Goal: Check status: Check status

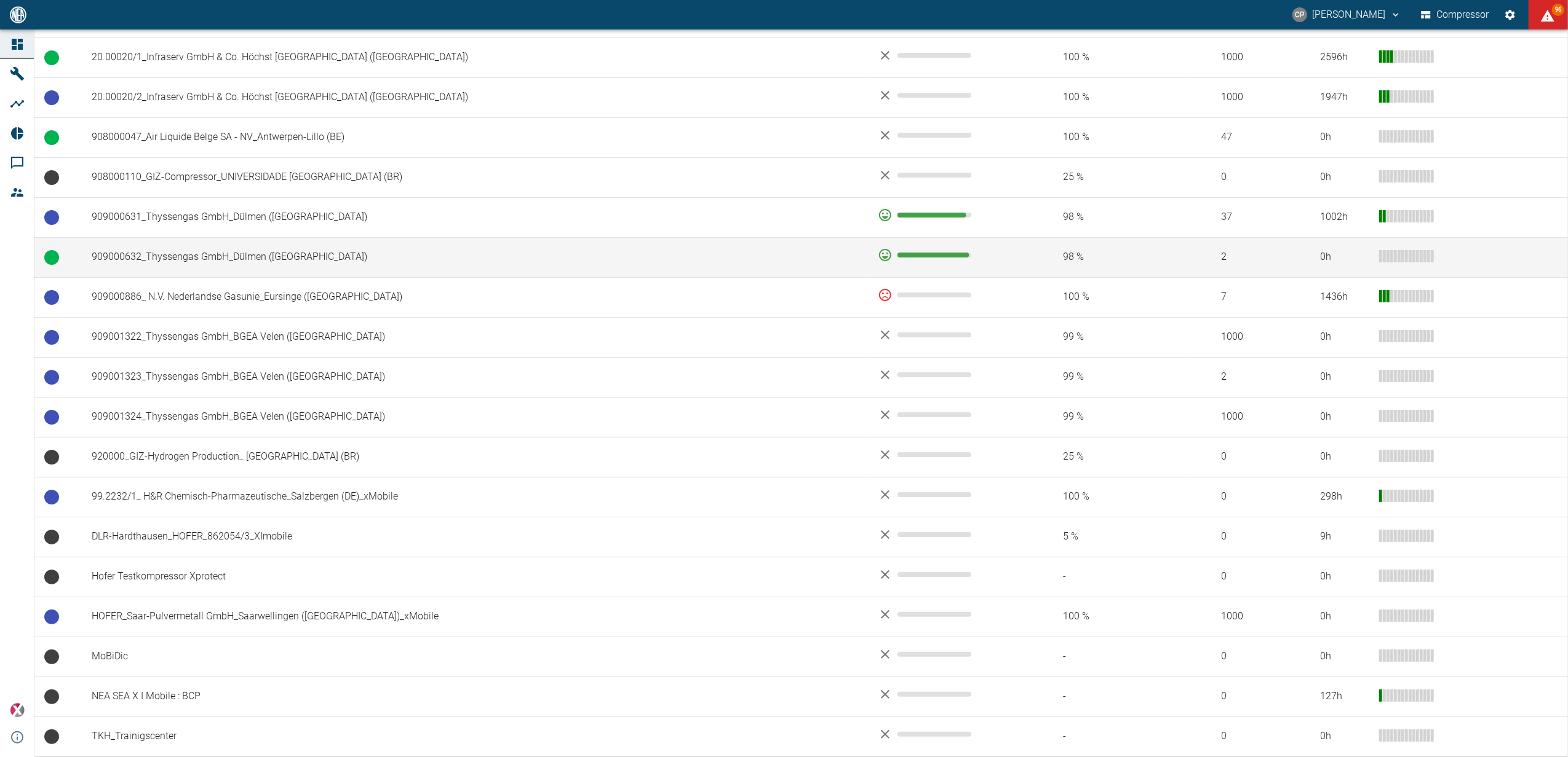
scroll to position [913, 0]
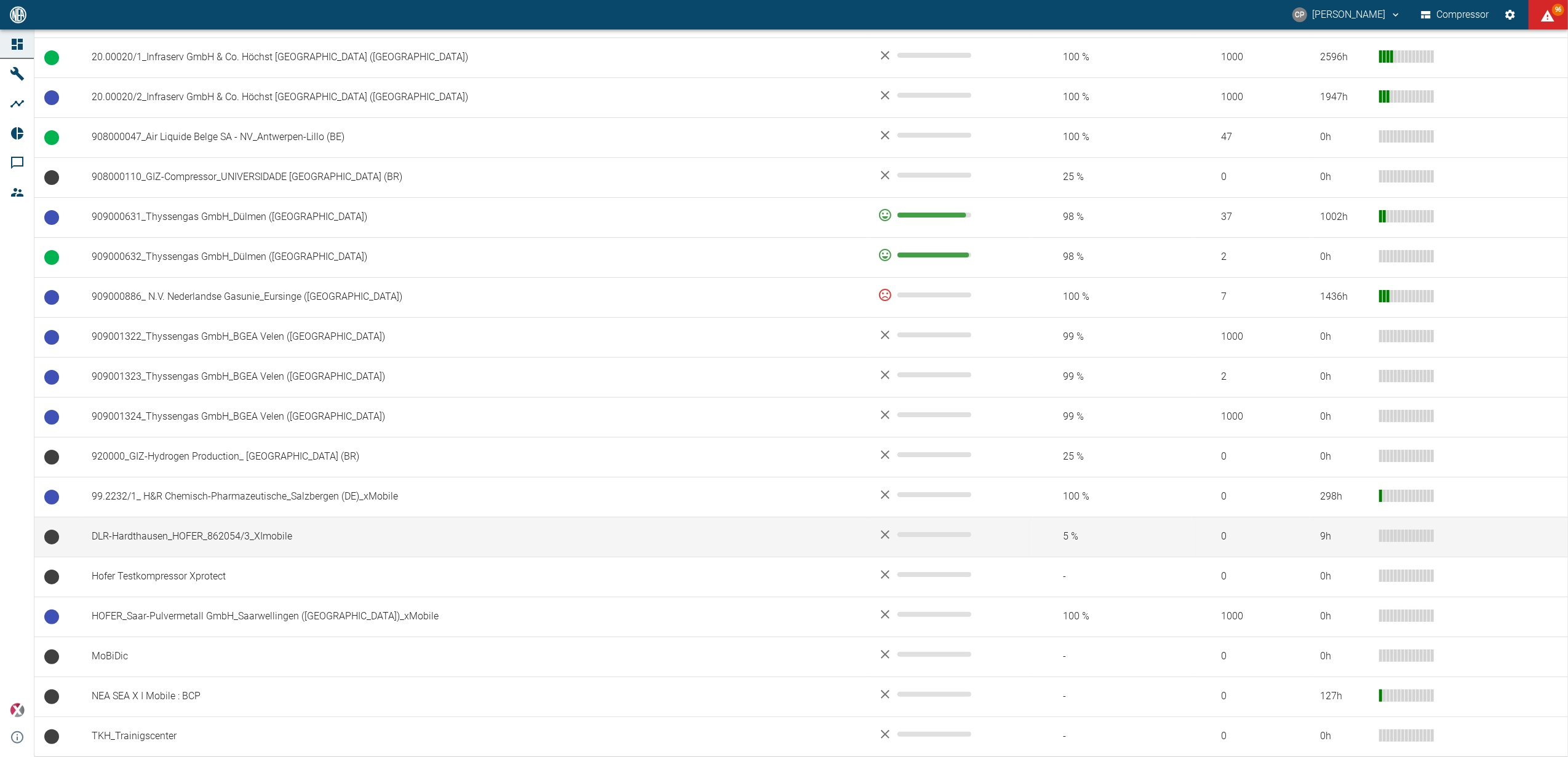
click at [211, 536] on td "DLR-Hardthausen_HOFER_862054/3_XImobile" at bounding box center [475, 537] width 786 height 40
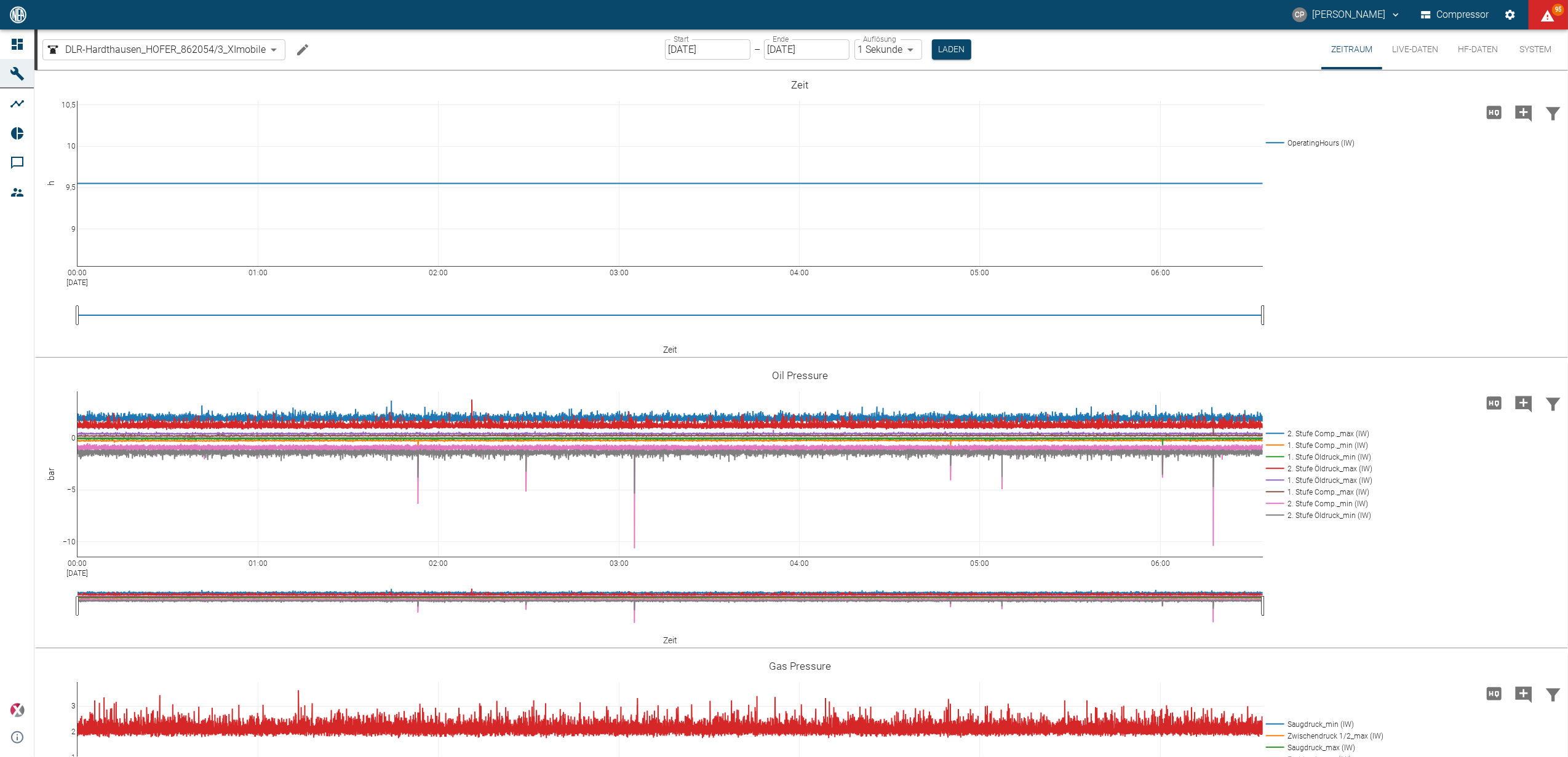
click at [693, 43] on input "[DATE]" at bounding box center [707, 50] width 85 height 21
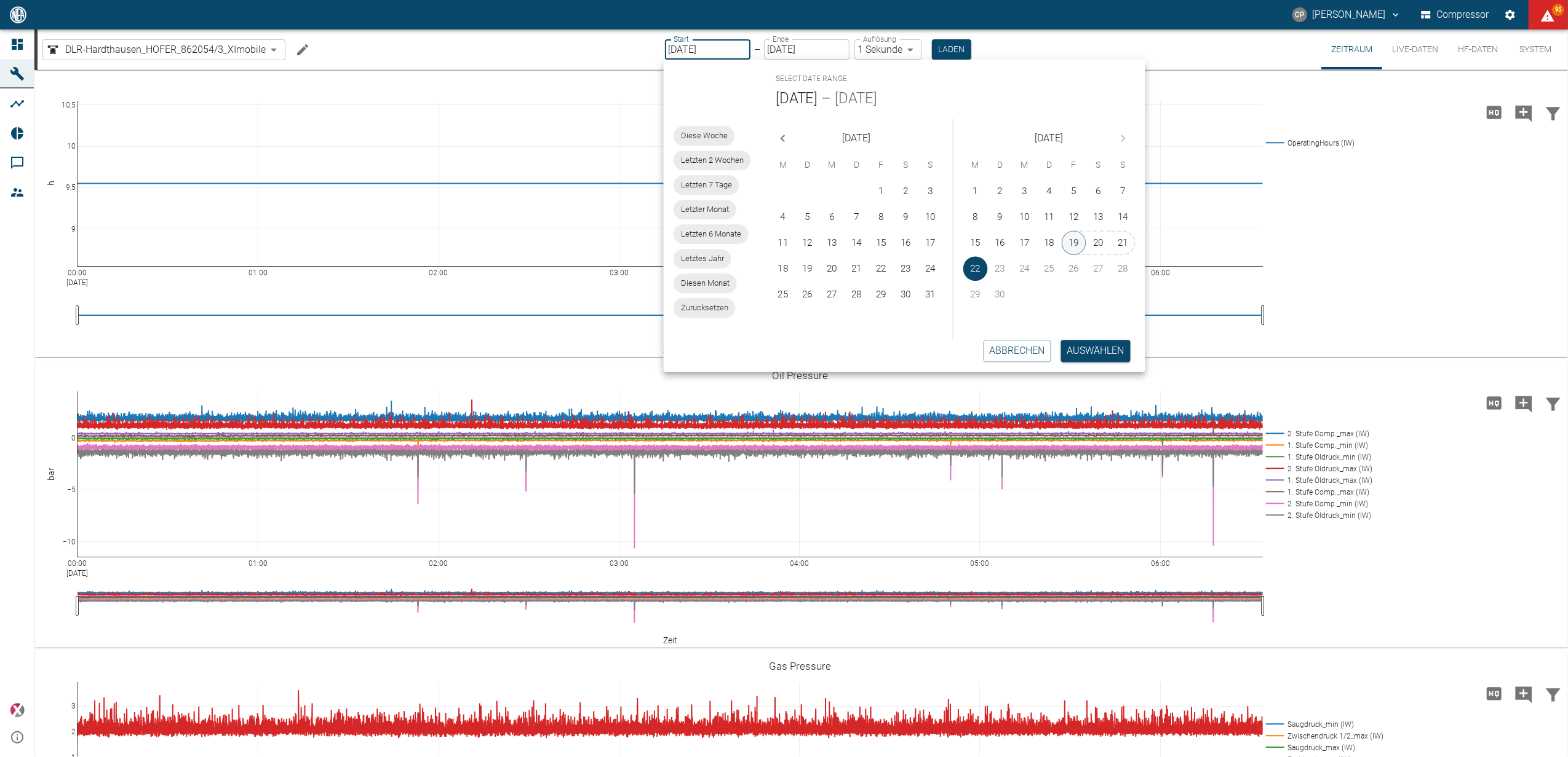
click at [1076, 242] on button "19" at bounding box center [1074, 242] width 25 height 25
type input "19.09.2025"
type input "2min"
click at [1105, 357] on button "Auswählen" at bounding box center [1096, 351] width 70 height 22
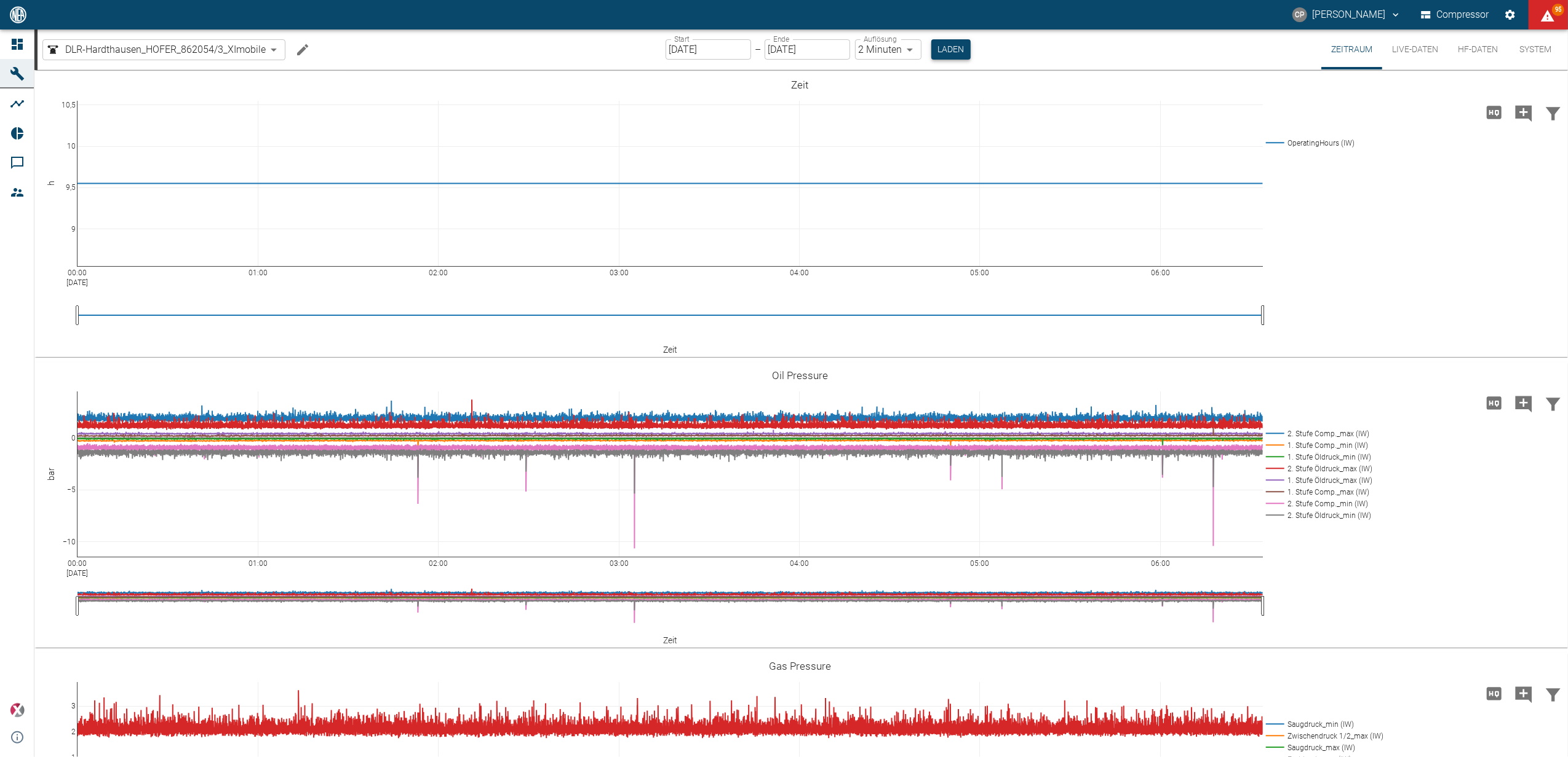
click at [952, 52] on button "Laden" at bounding box center [951, 50] width 40 height 21
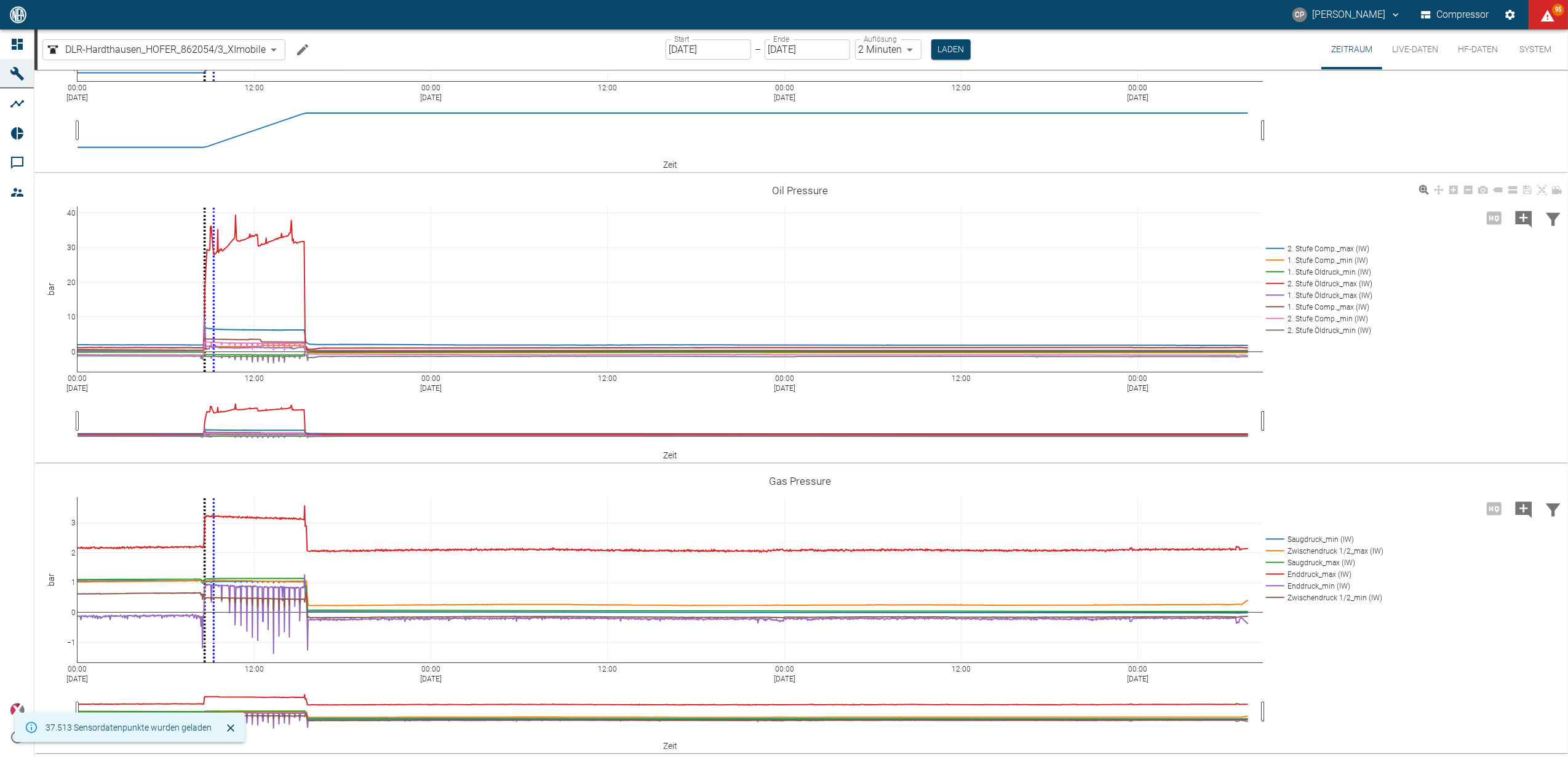
scroll to position [186, 0]
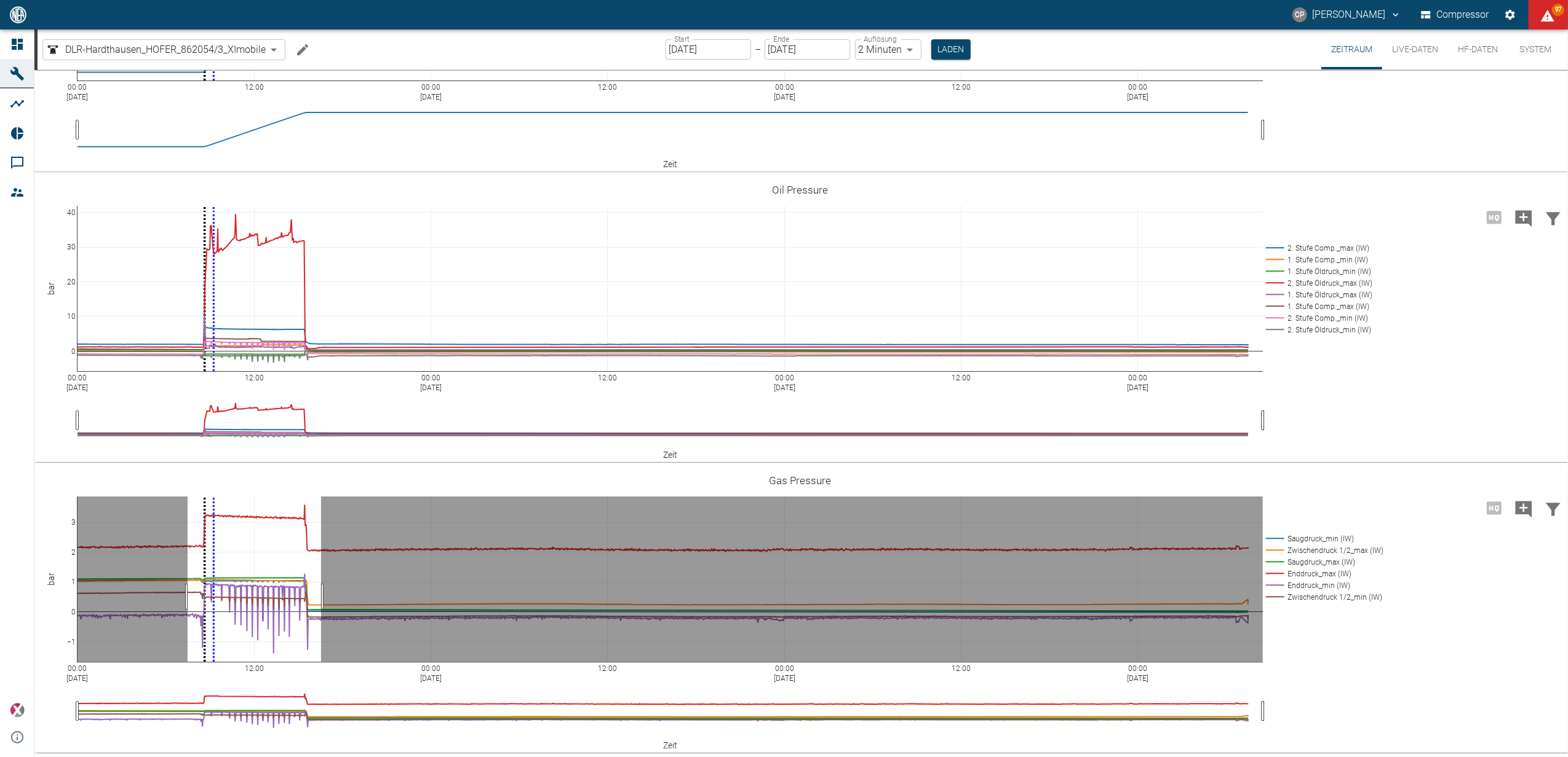
drag, startPoint x: 187, startPoint y: 596, endPoint x: 321, endPoint y: 597, distance: 134.0
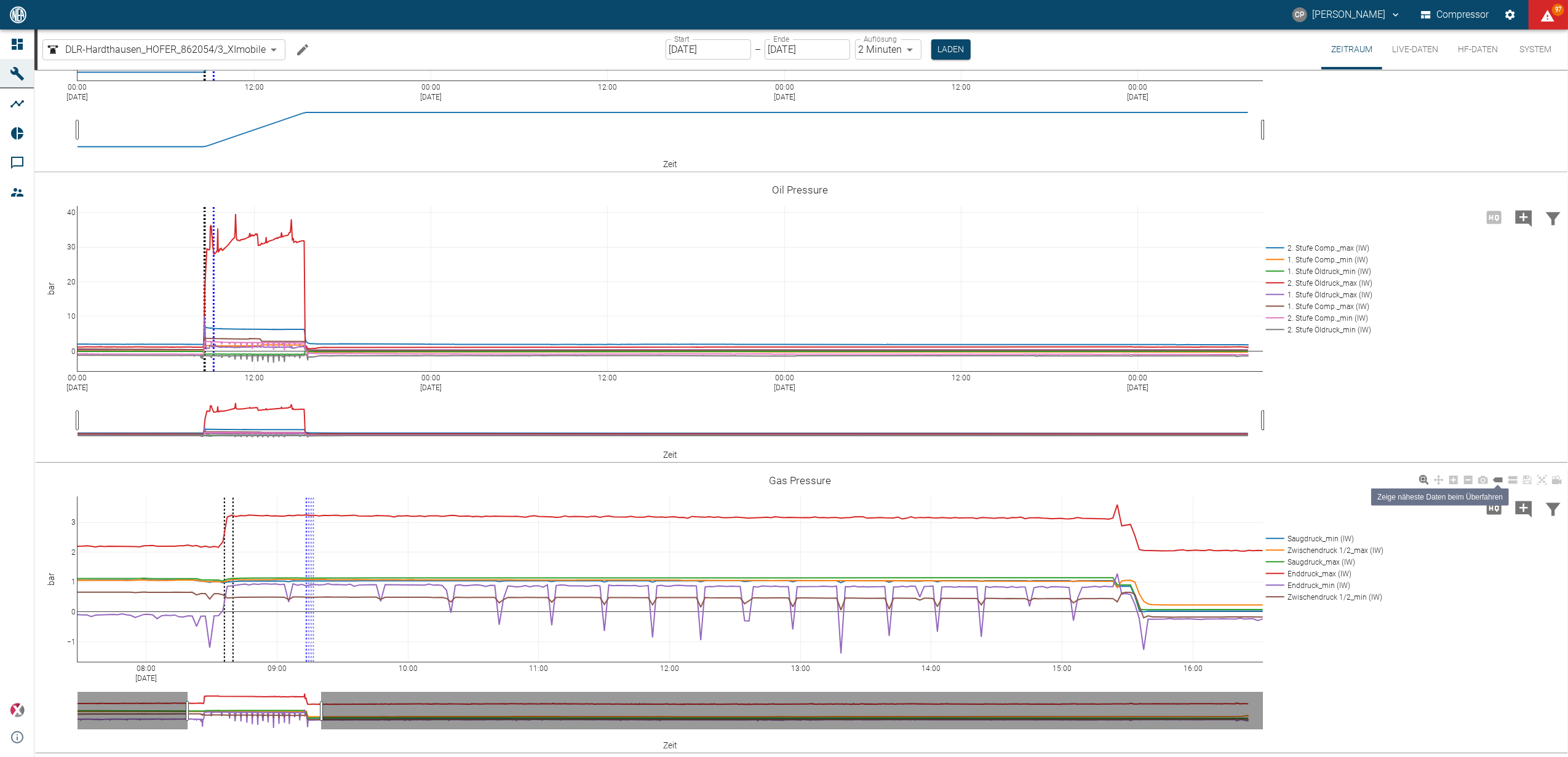
click at [1497, 480] on icon at bounding box center [1497, 480] width 9 height 5
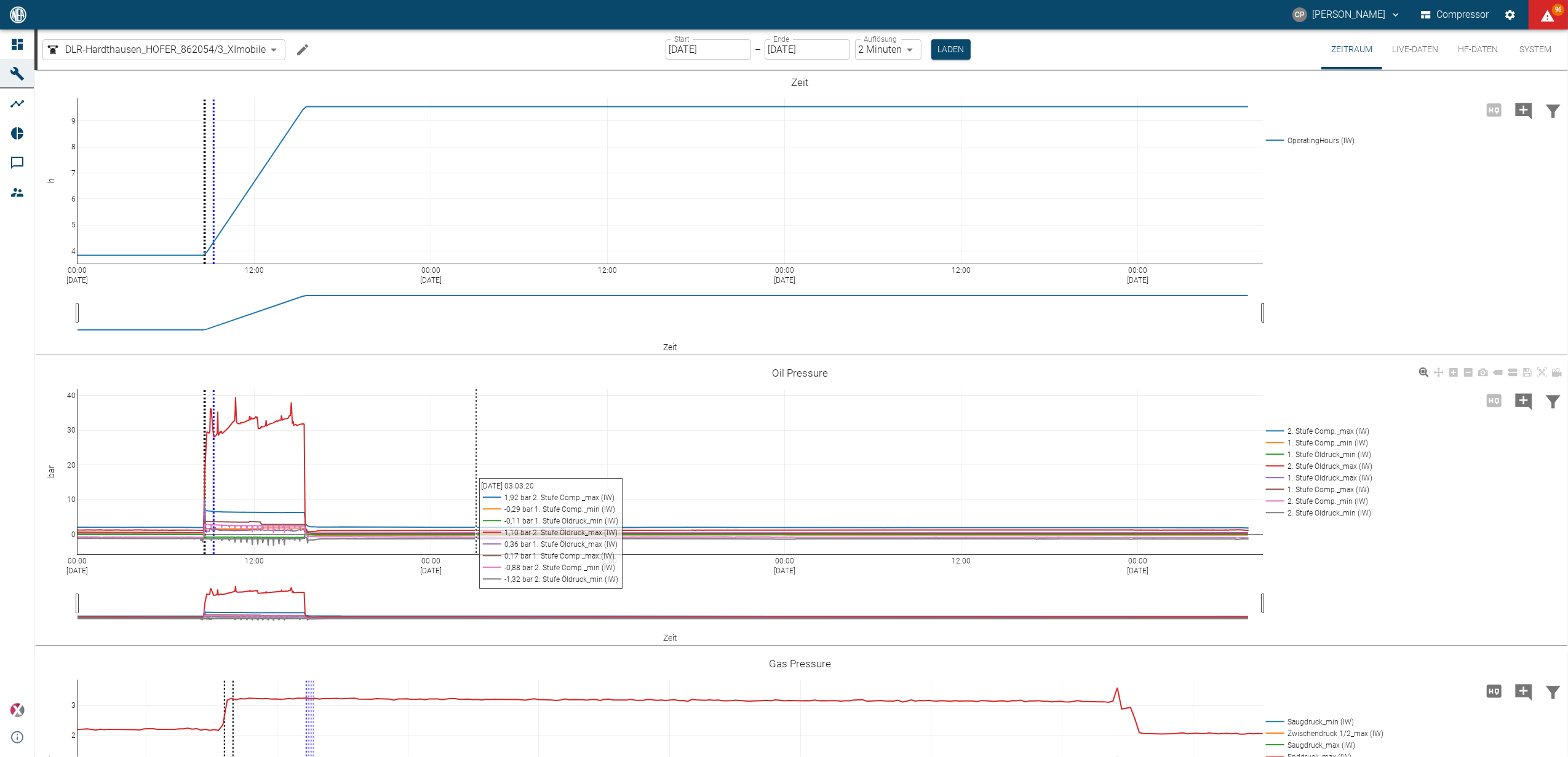
scroll to position [0, 0]
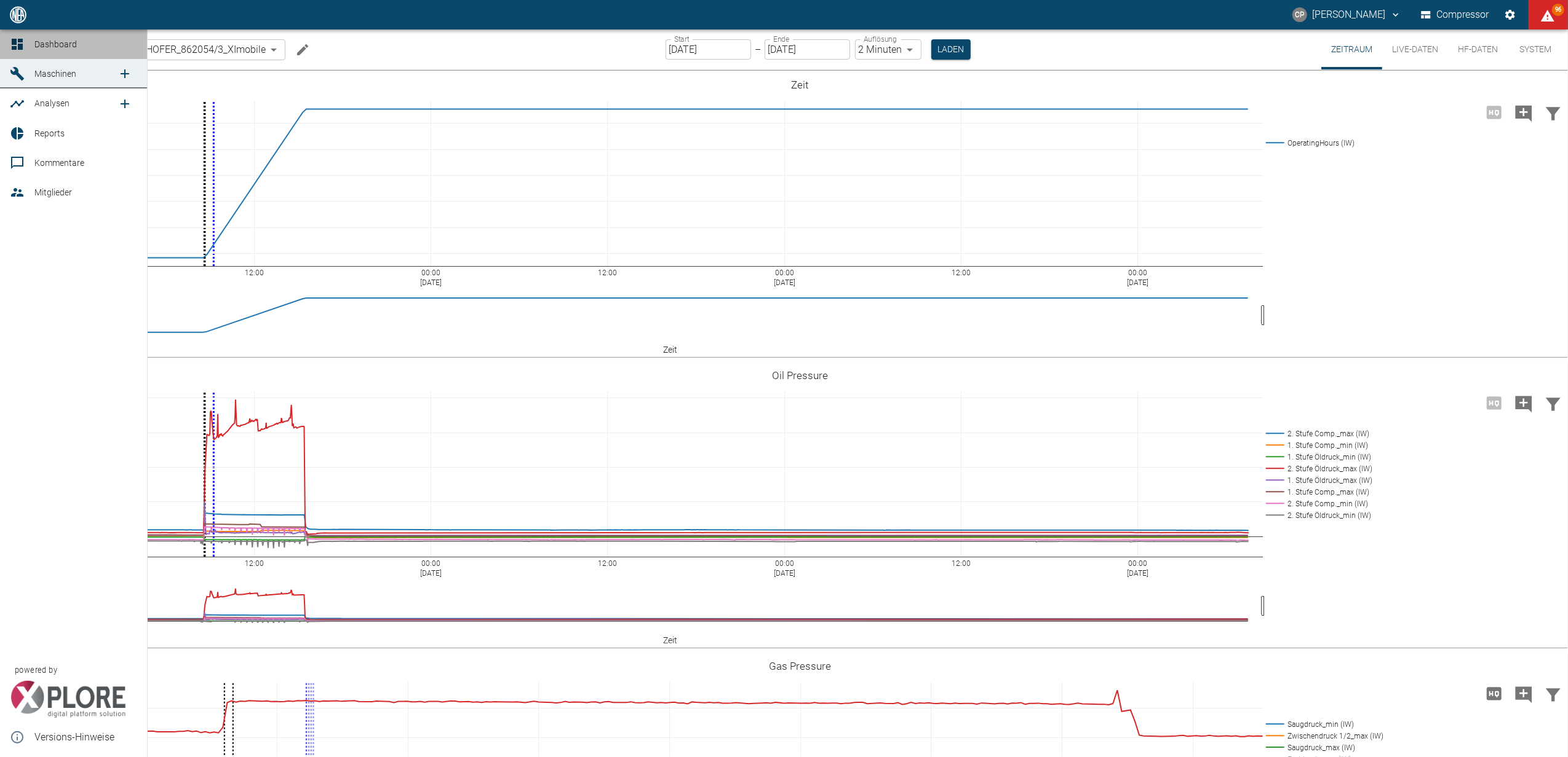
click at [14, 40] on icon at bounding box center [17, 44] width 11 height 11
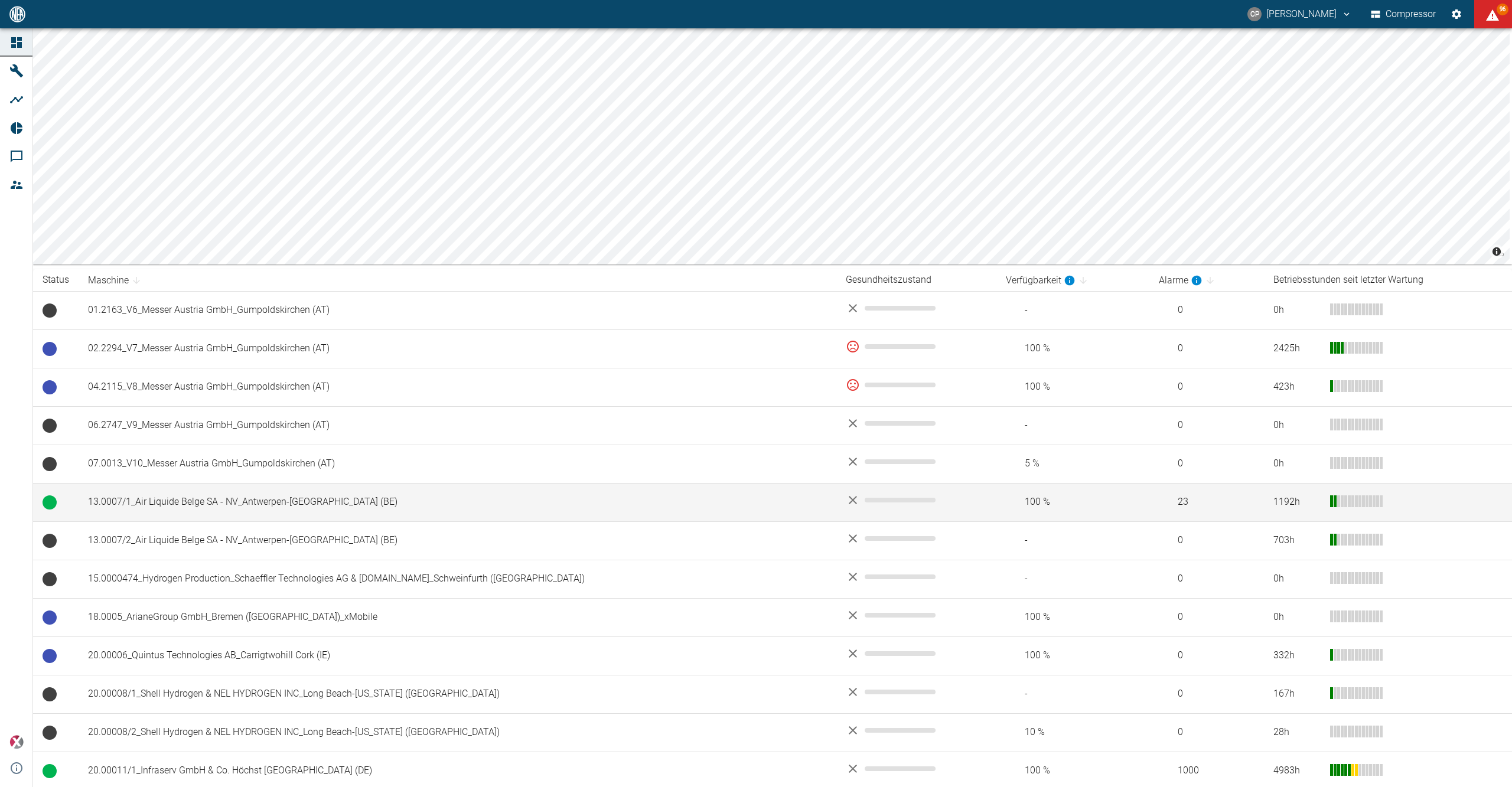
click at [220, 94] on td "13.0007/1_Air Liquide Belge SA - NV_Antwerpen-Lillo (BE)" at bounding box center [457, 502] width 758 height 39
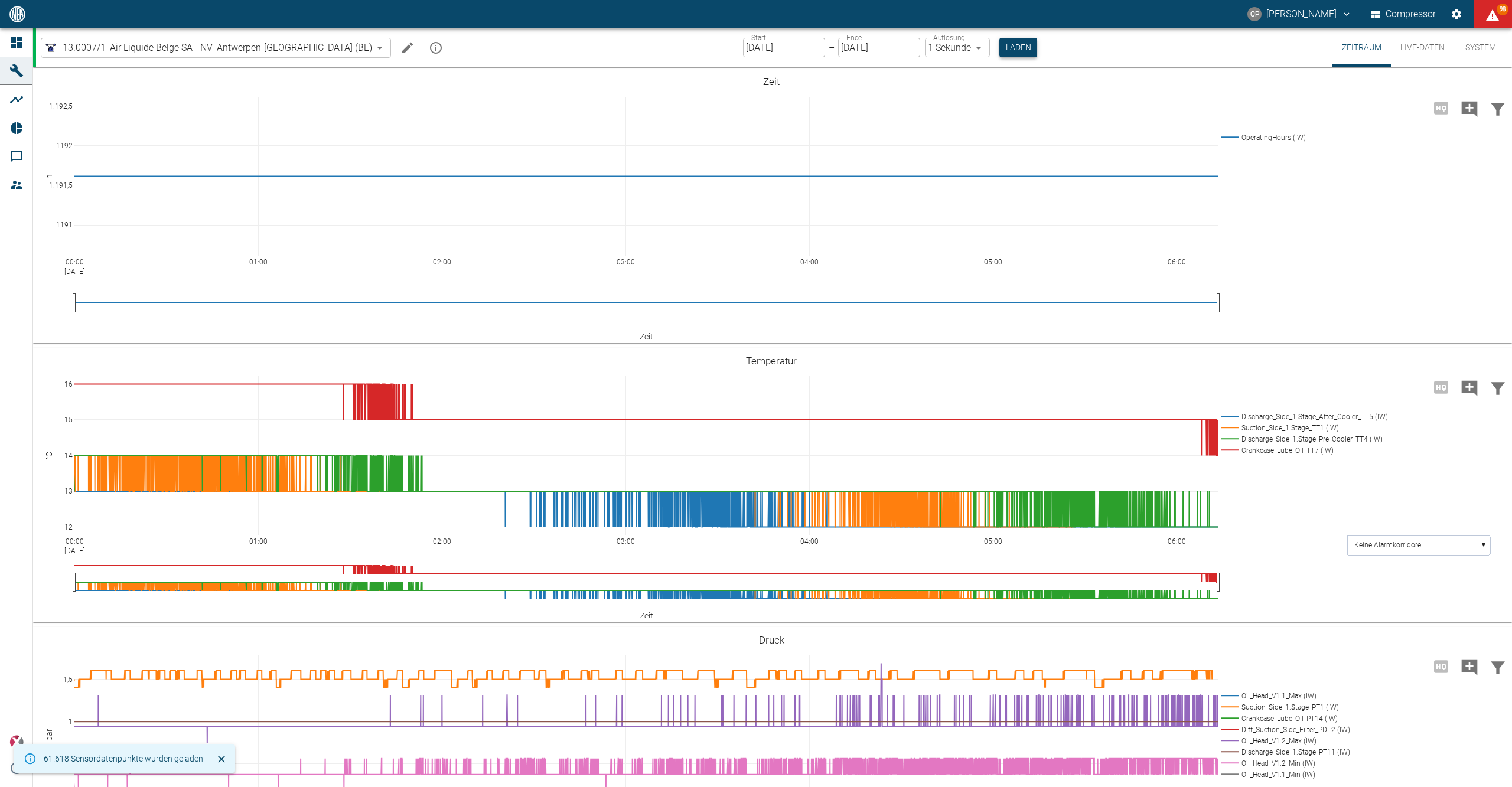
click at [491, 55] on button "Laden" at bounding box center [1018, 48] width 38 height 20
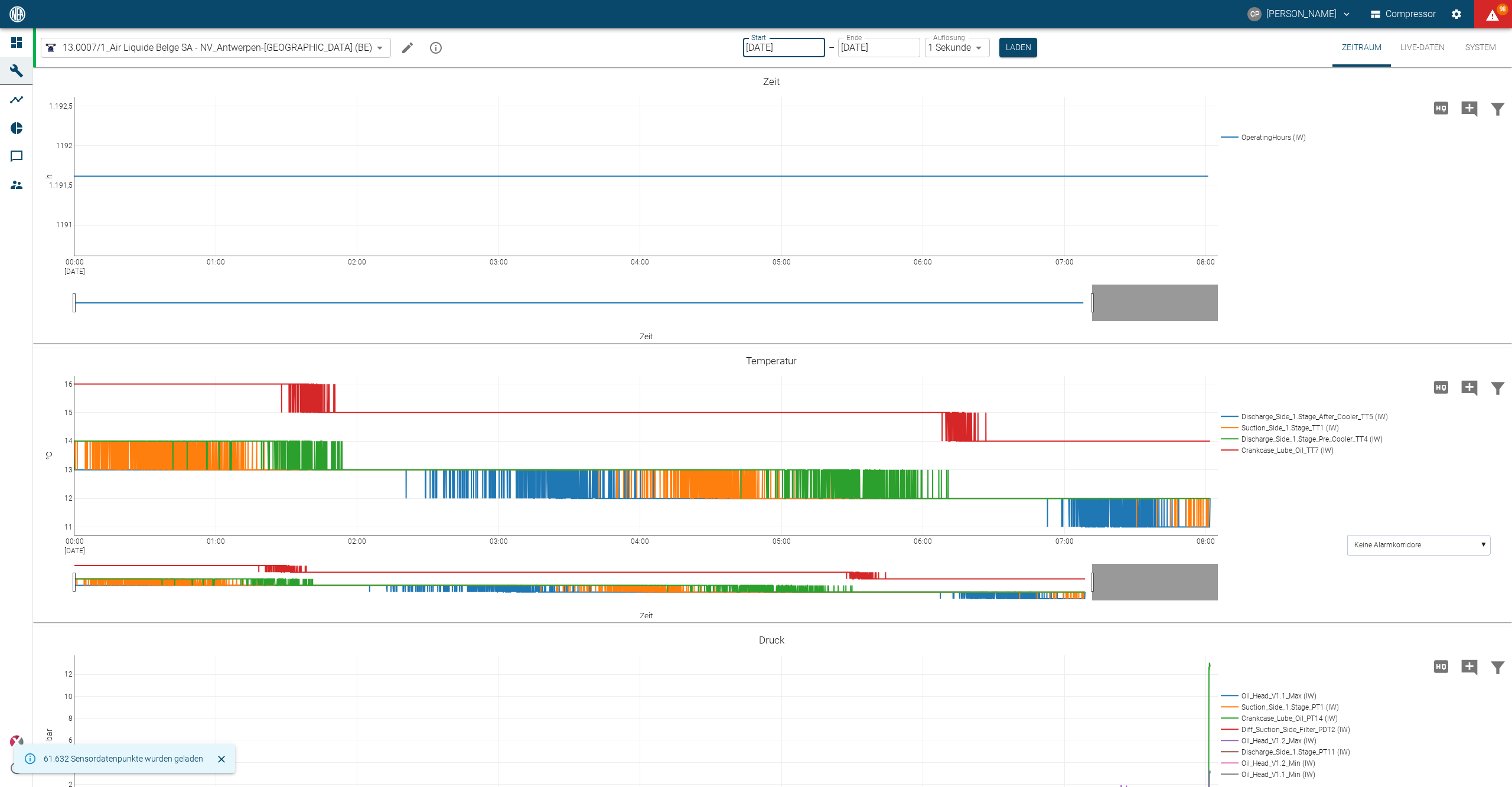
click at [491, 51] on input "[DATE]" at bounding box center [783, 48] width 82 height 20
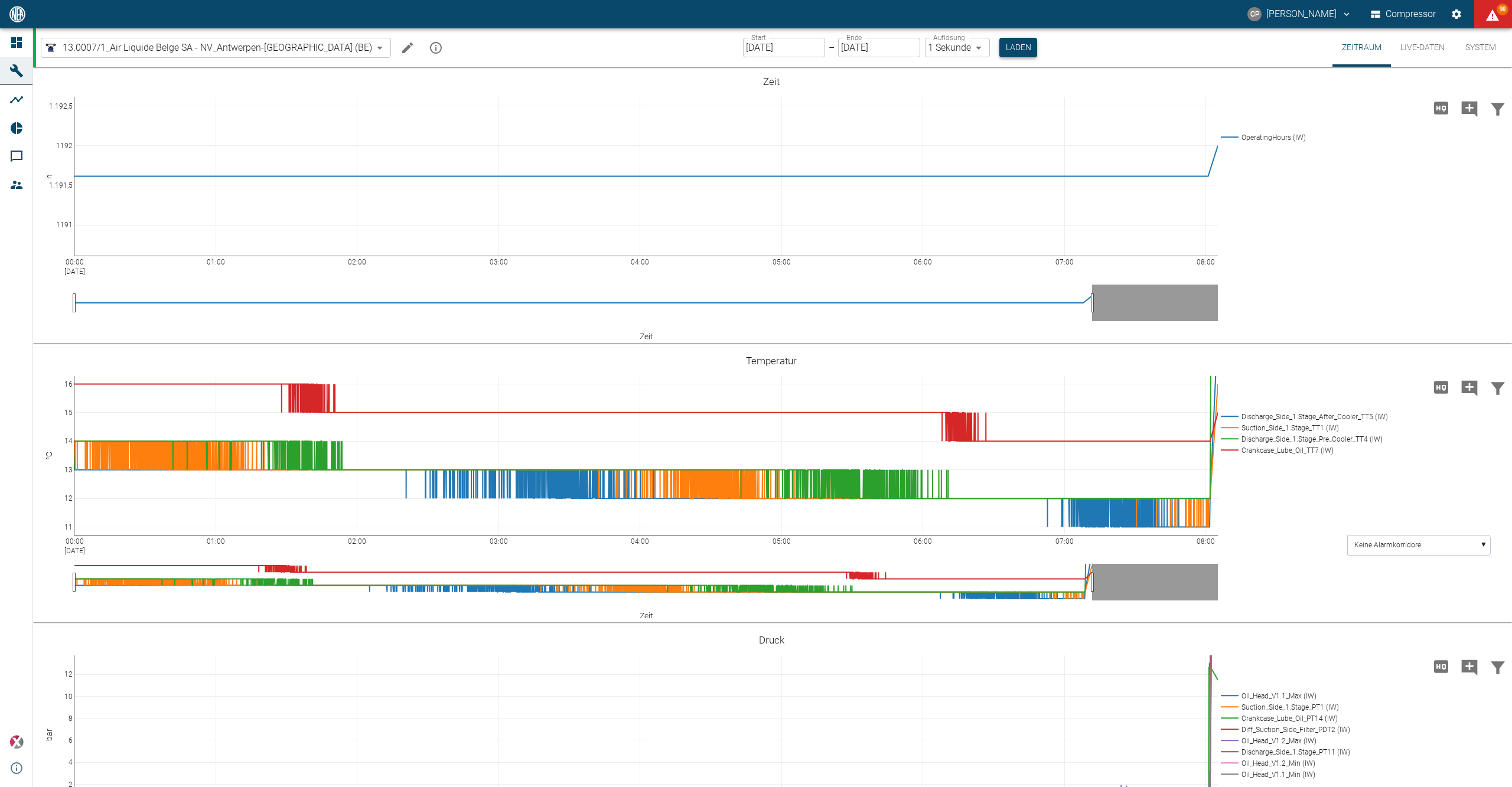
click at [491, 51] on button "Laden" at bounding box center [1018, 48] width 38 height 20
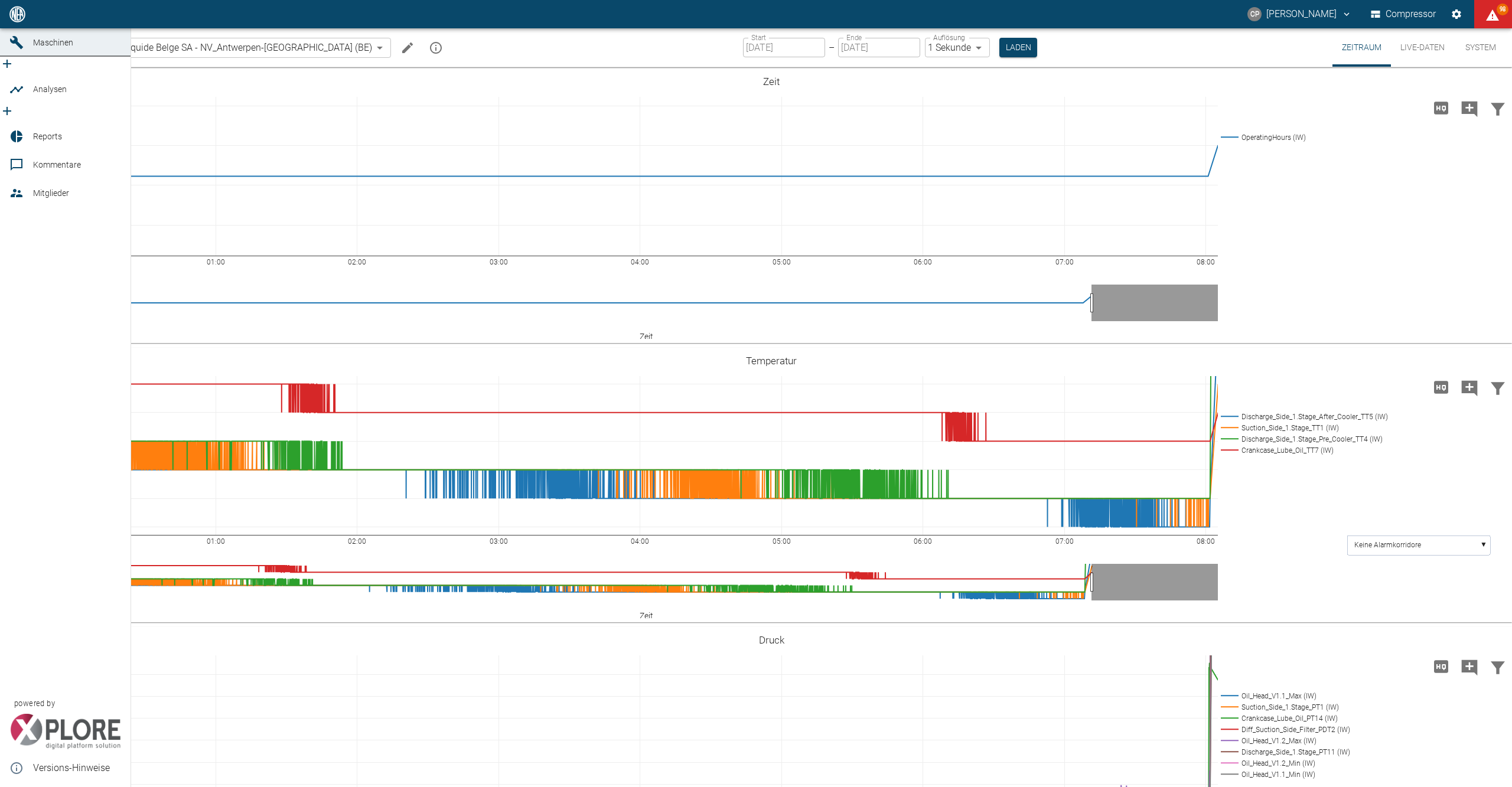
click at [14, 20] on icon at bounding box center [17, 14] width 11 height 11
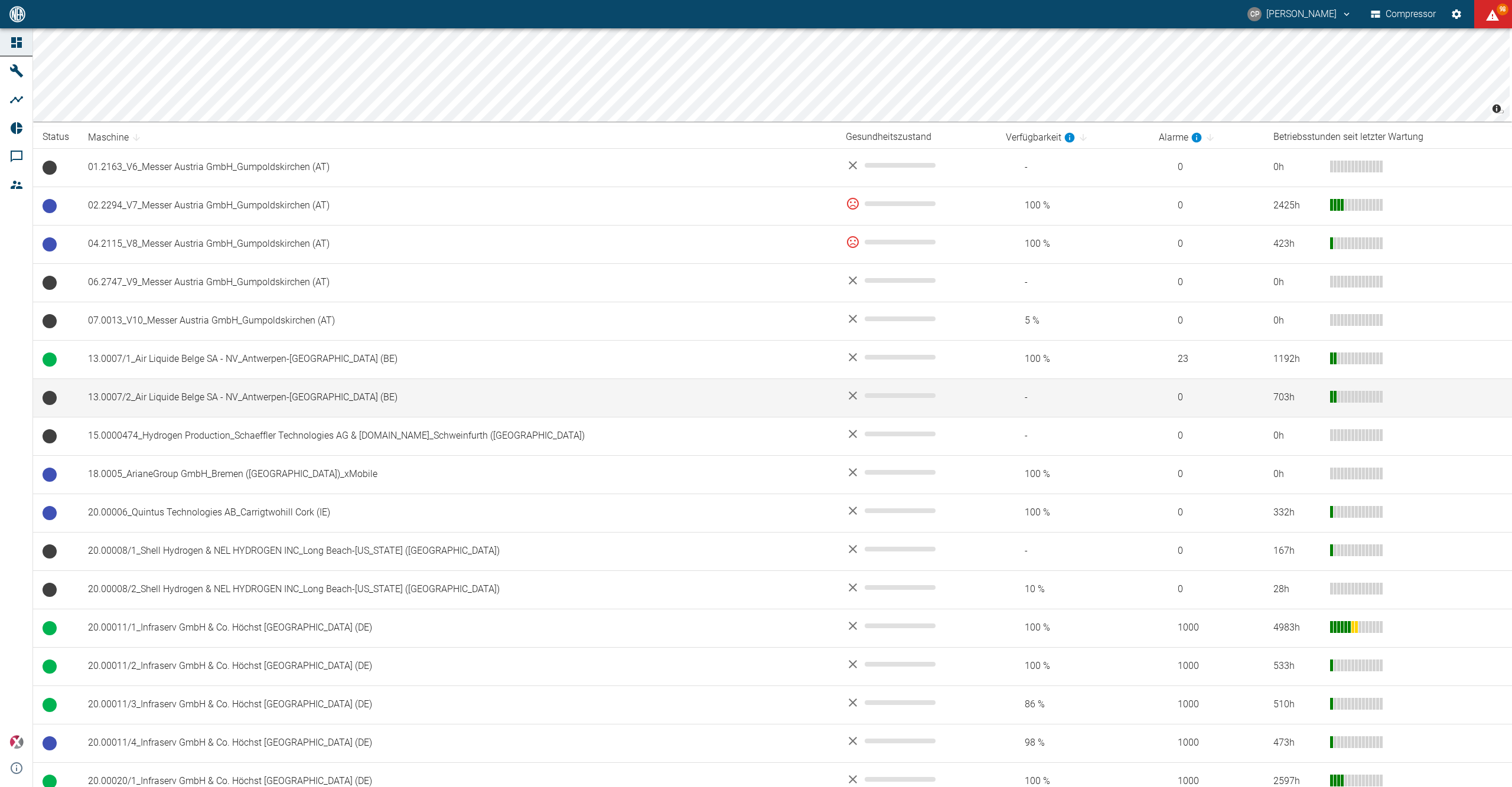
scroll to position [393, 0]
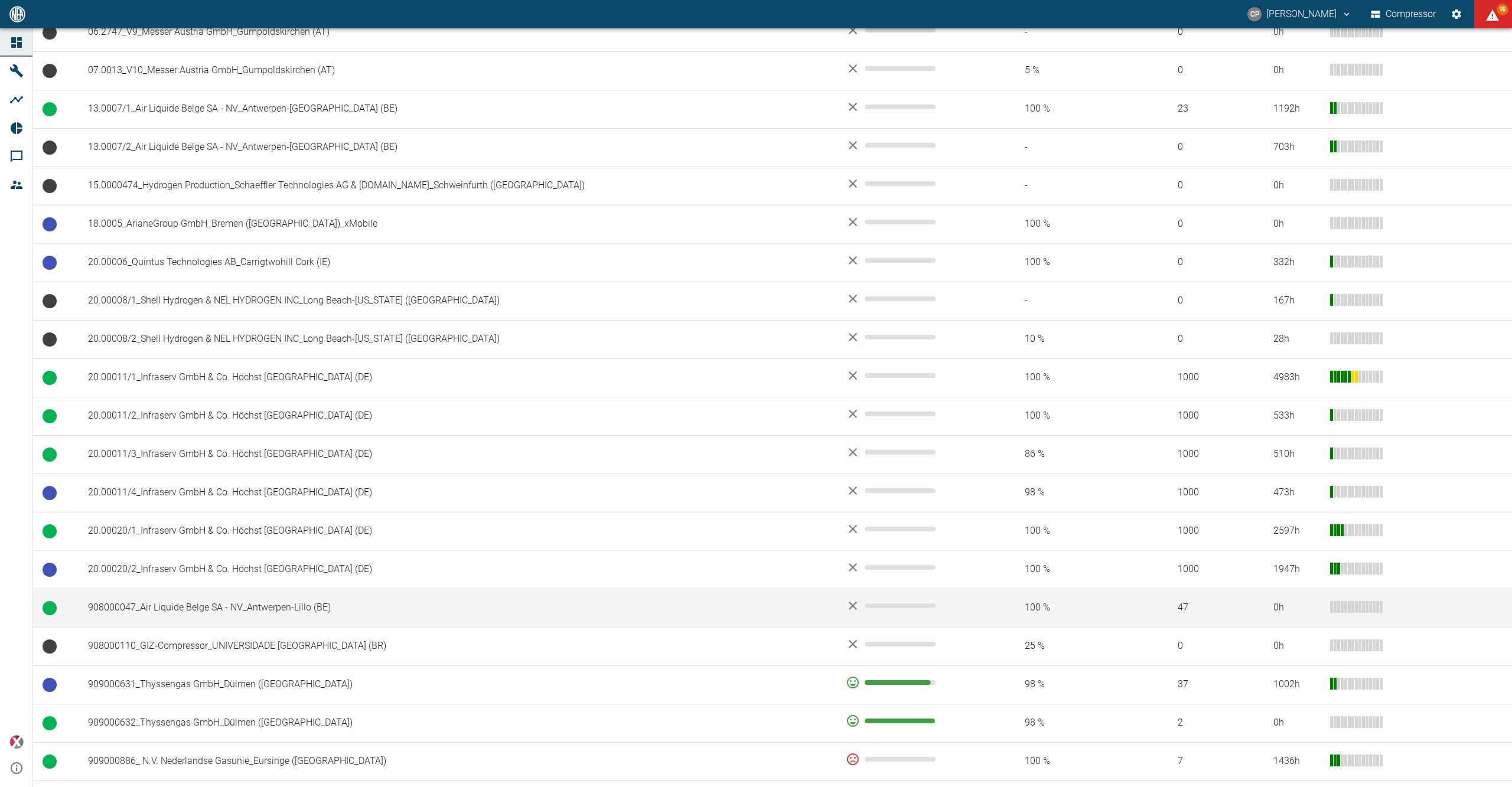
click at [266, 94] on td "908000047_Air Liquide Belge SA - NV_Antwerpen-Lillo (BE)" at bounding box center [457, 607] width 758 height 39
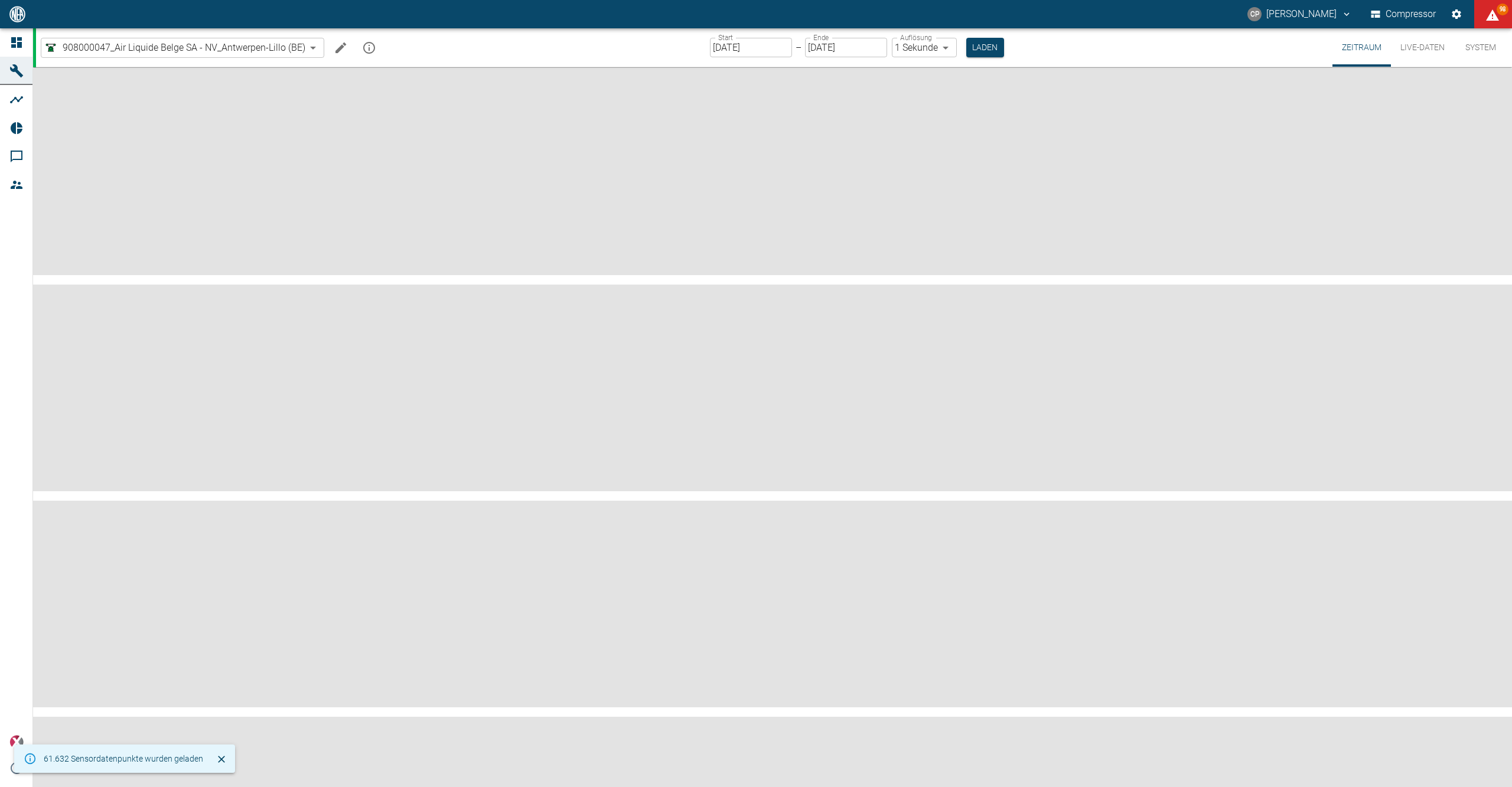
click at [25, 44] on div at bounding box center [17, 42] width 17 height 14
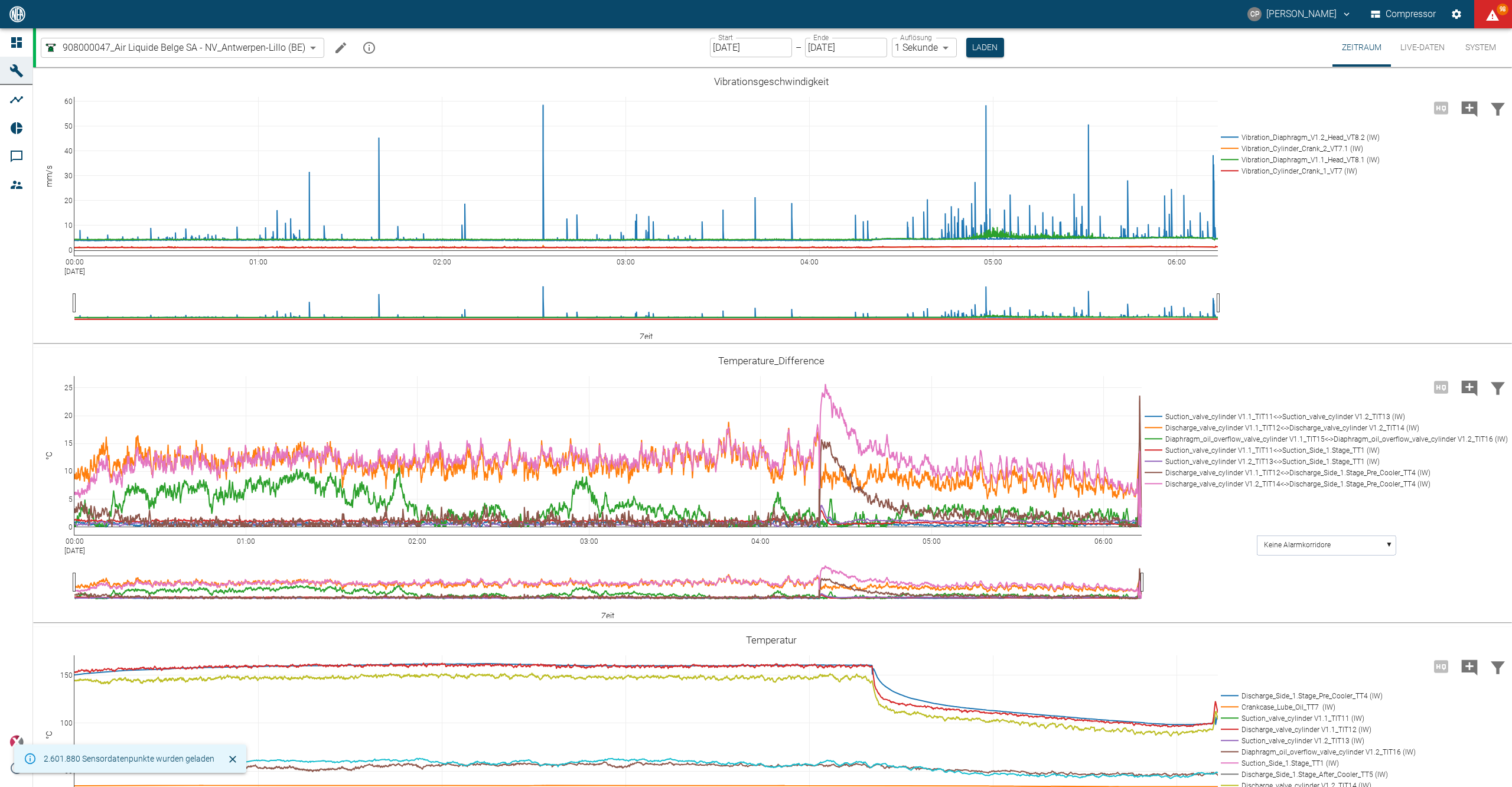
click at [25, 44] on div at bounding box center [17, 42] width 17 height 14
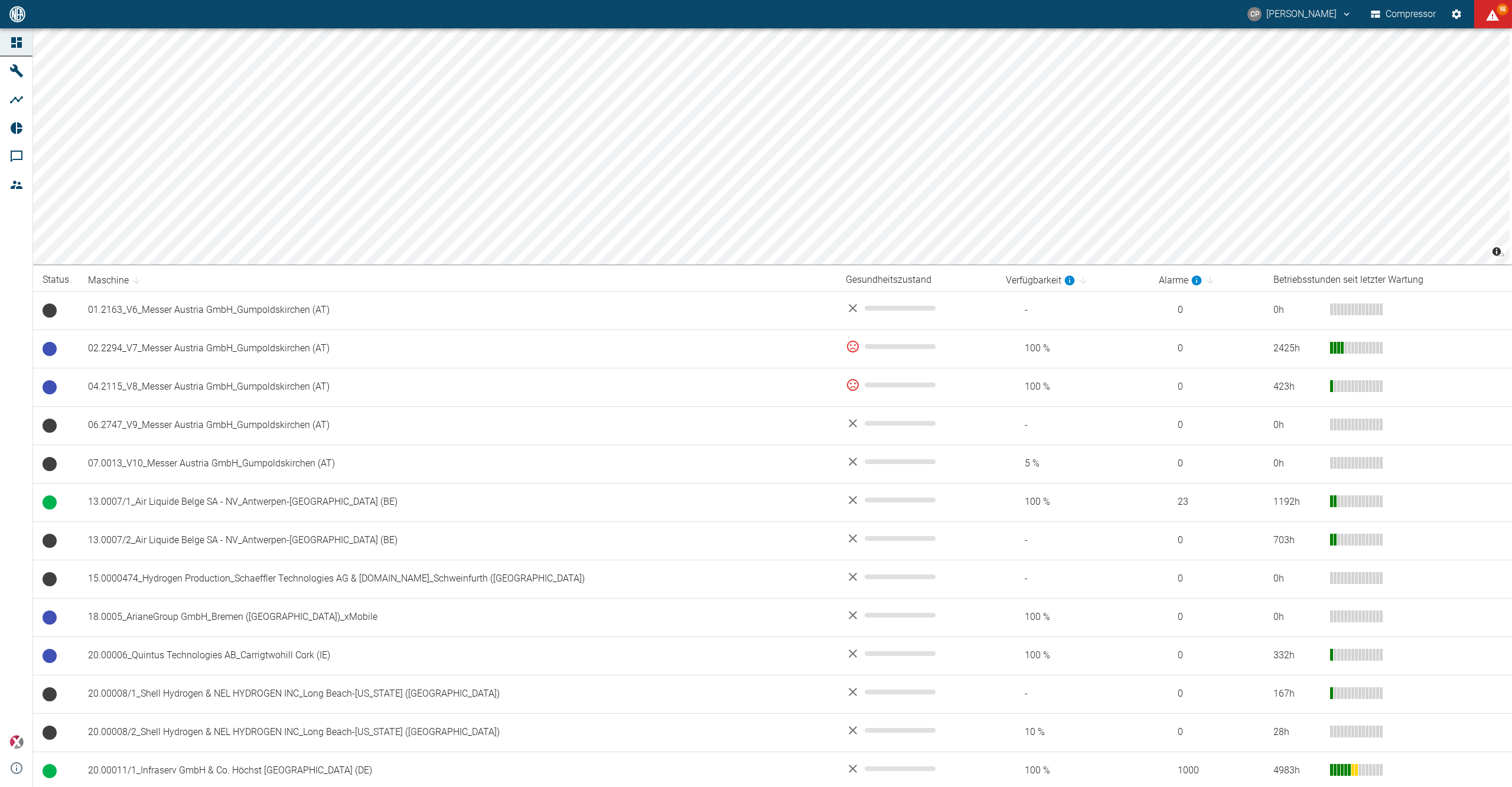
click at [9, 38] on icon at bounding box center [16, 42] width 14 height 14
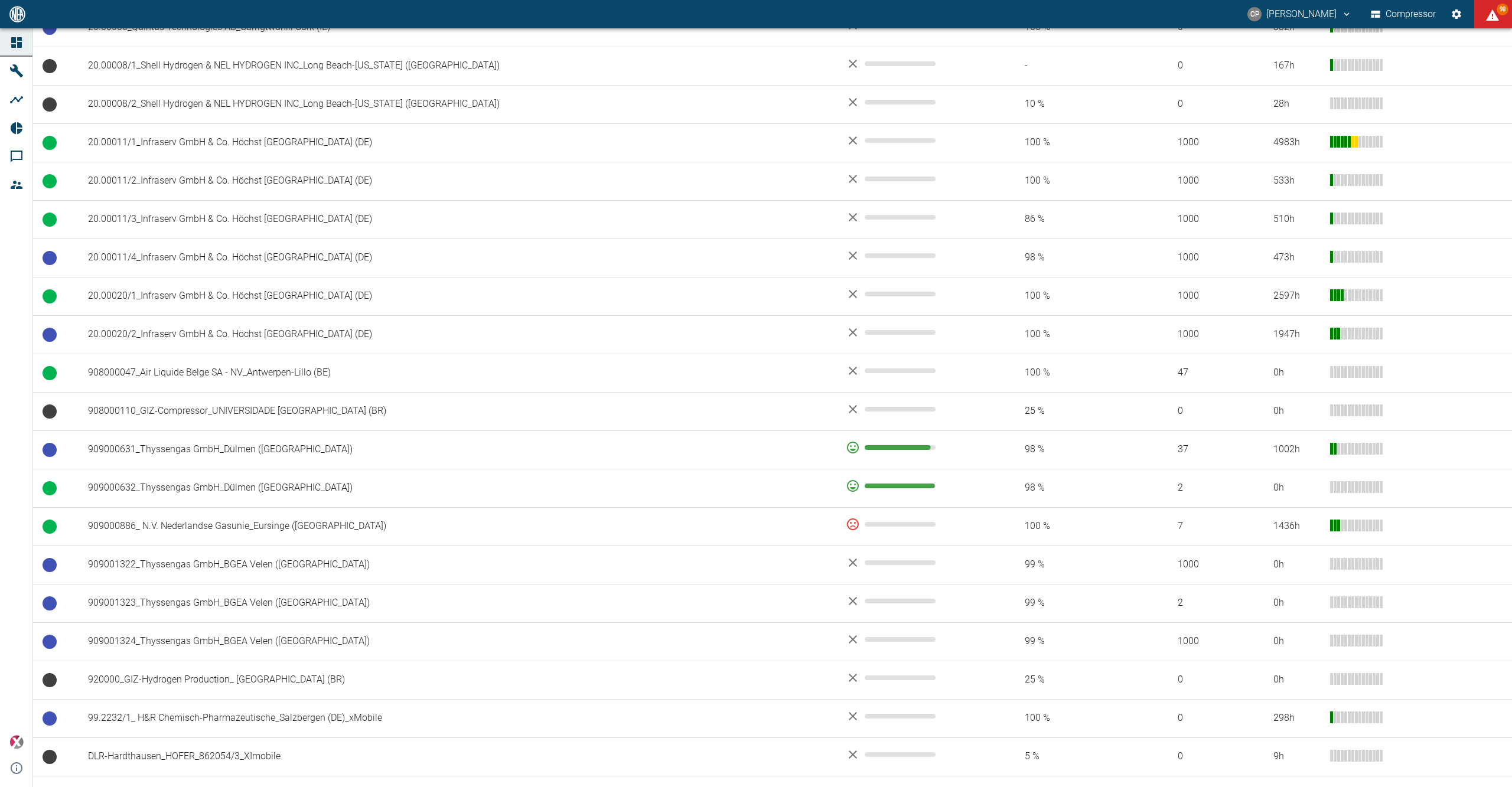
scroll to position [629, 0]
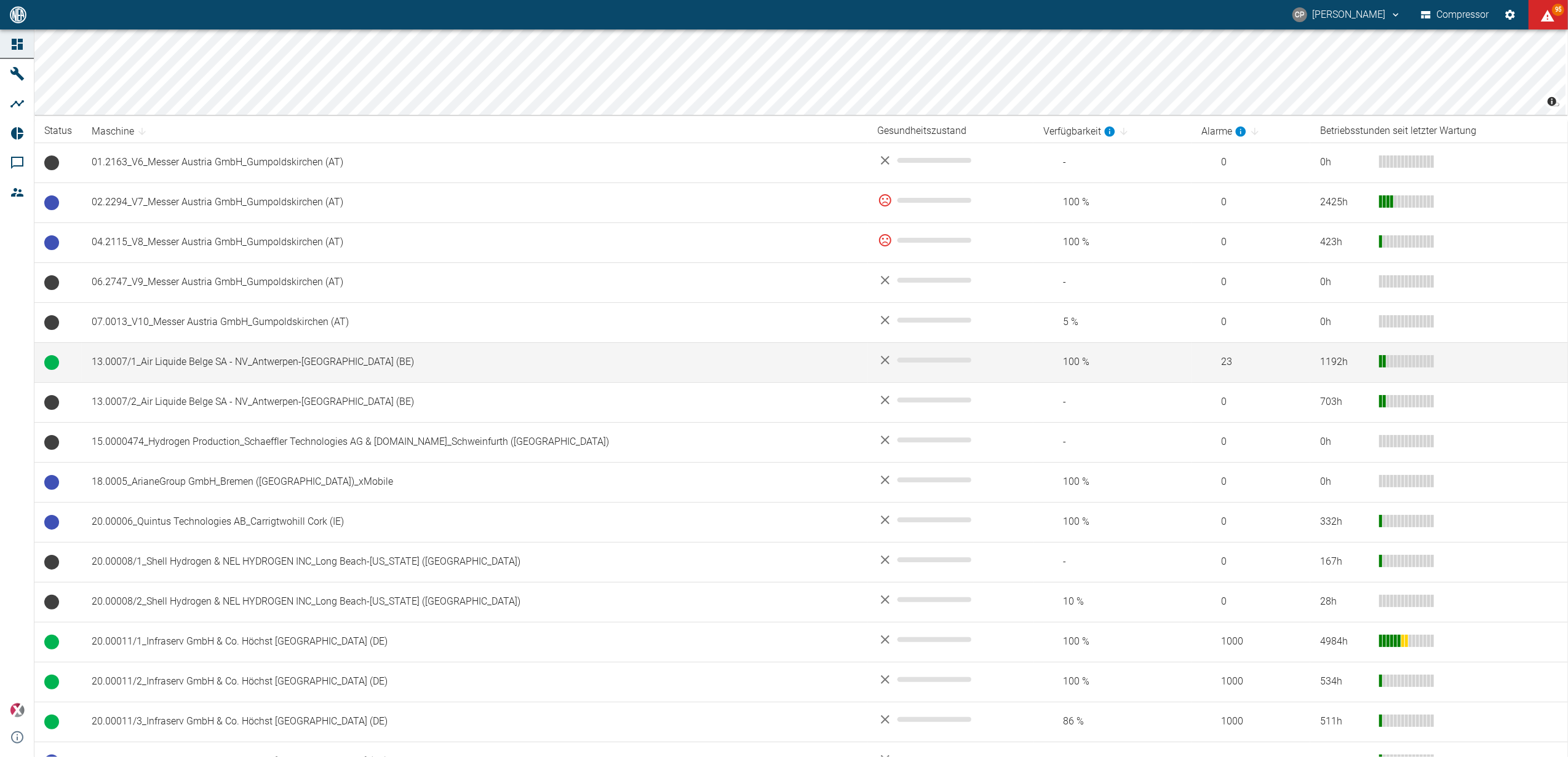
scroll to position [163, 0]
click at [229, 351] on td "13.0007/1_Air Liquide Belge SA - NV_Antwerpen-Lillo (BE)" at bounding box center [475, 359] width 786 height 40
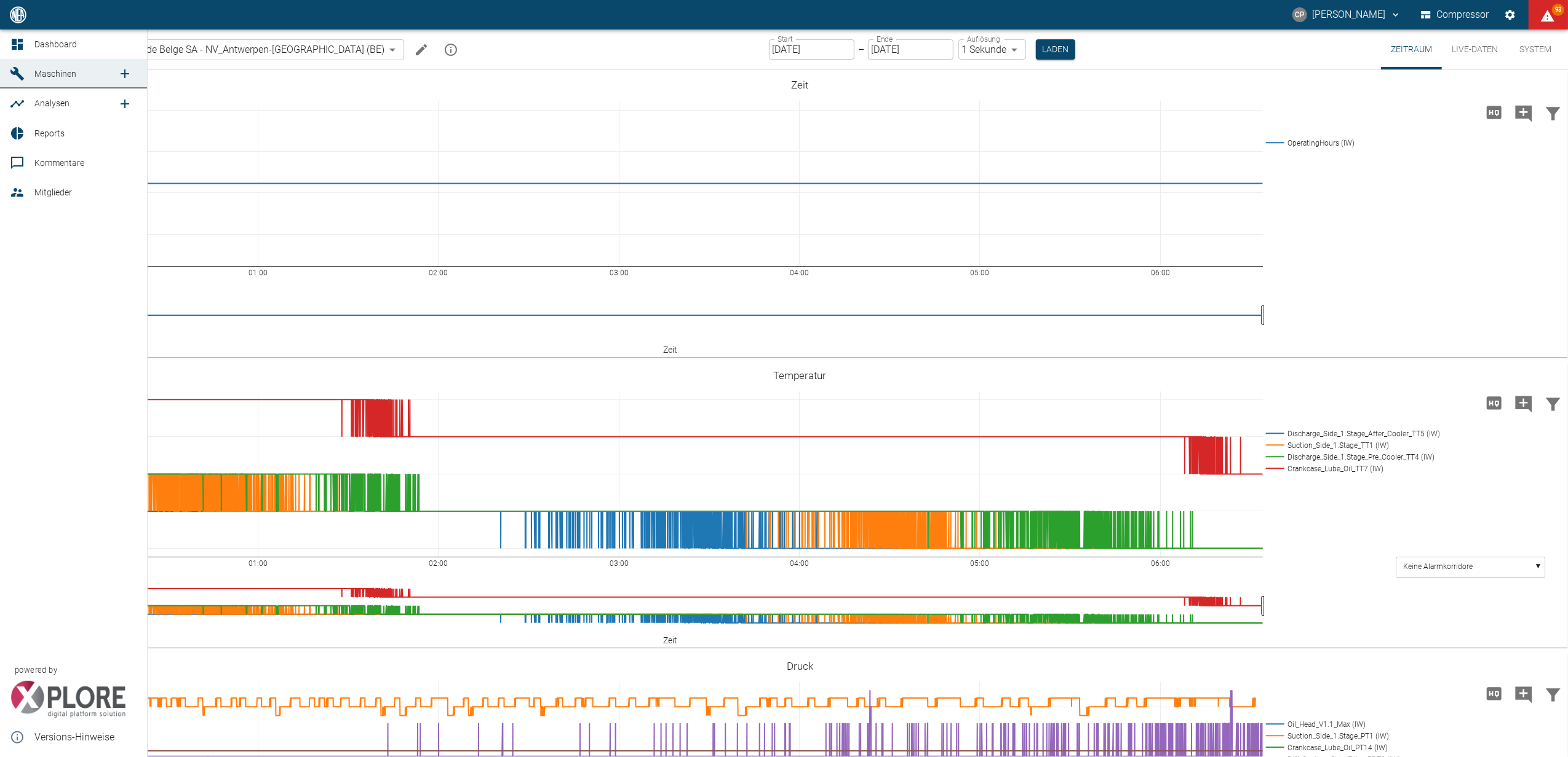
click at [18, 43] on icon at bounding box center [16, 44] width 15 height 15
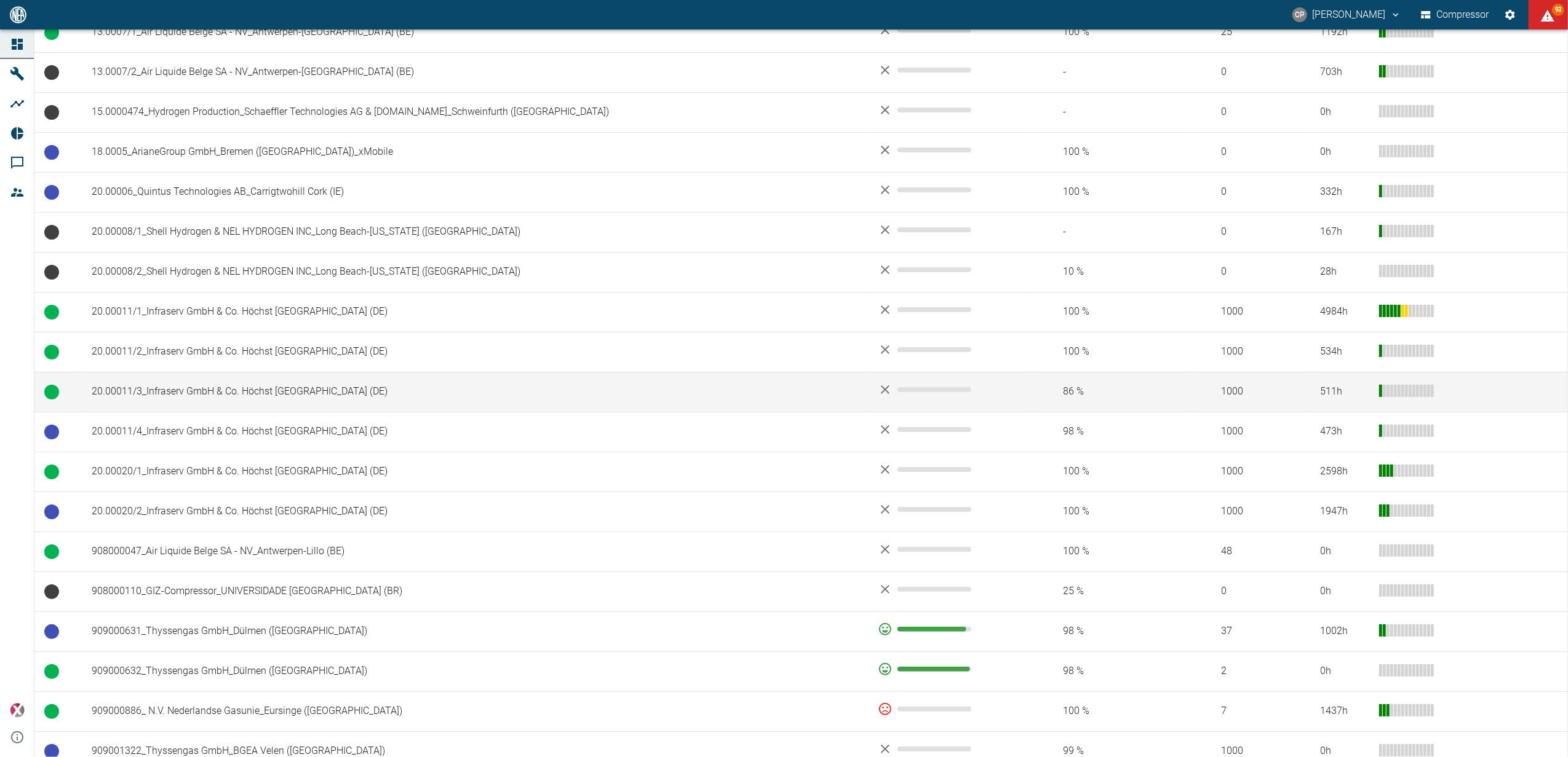
scroll to position [491, 0]
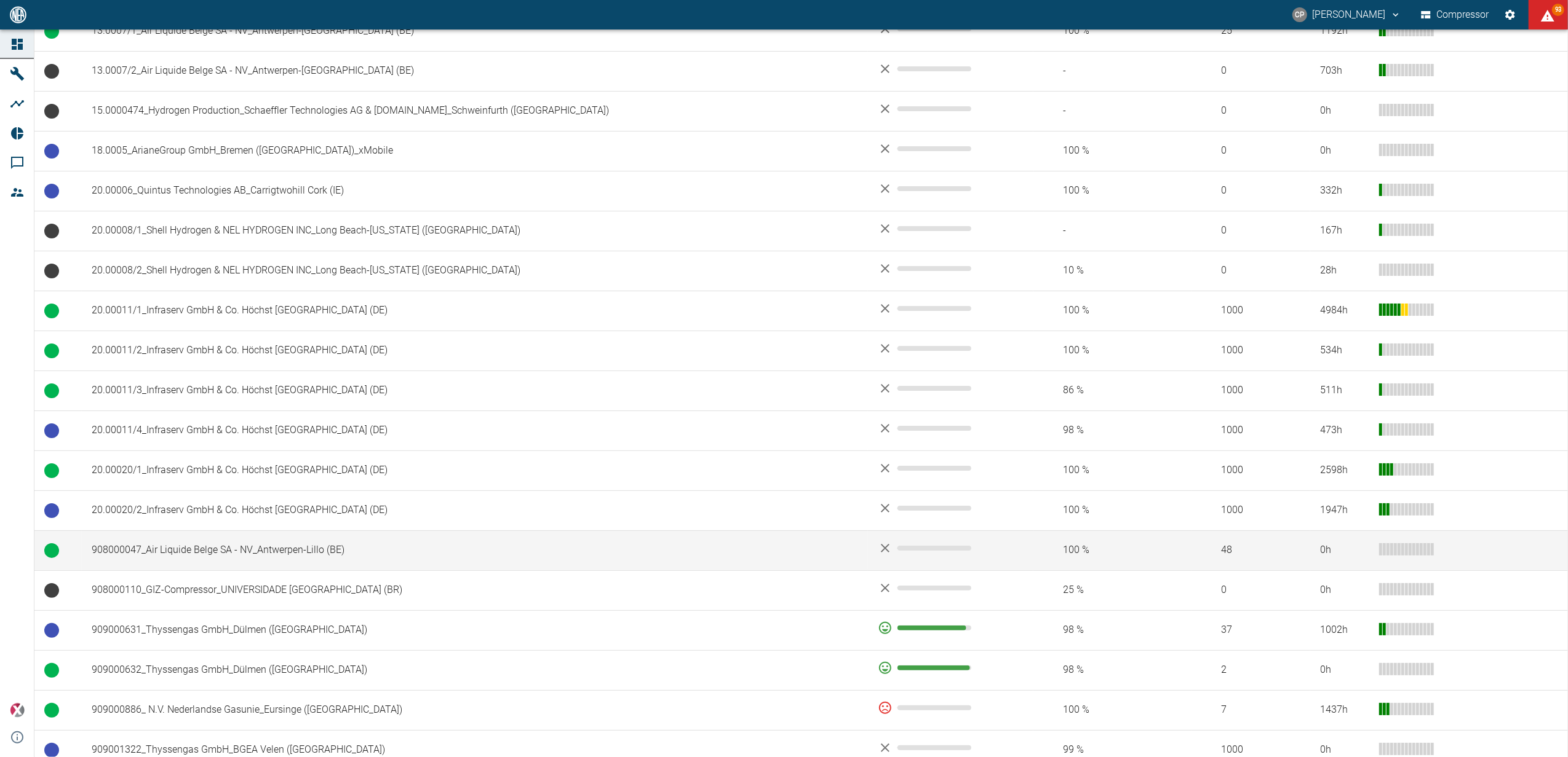
click at [211, 541] on td "908000047_Air Liquide Belge SA - NV_Antwerpen-Lillo (BE)" at bounding box center [475, 550] width 786 height 40
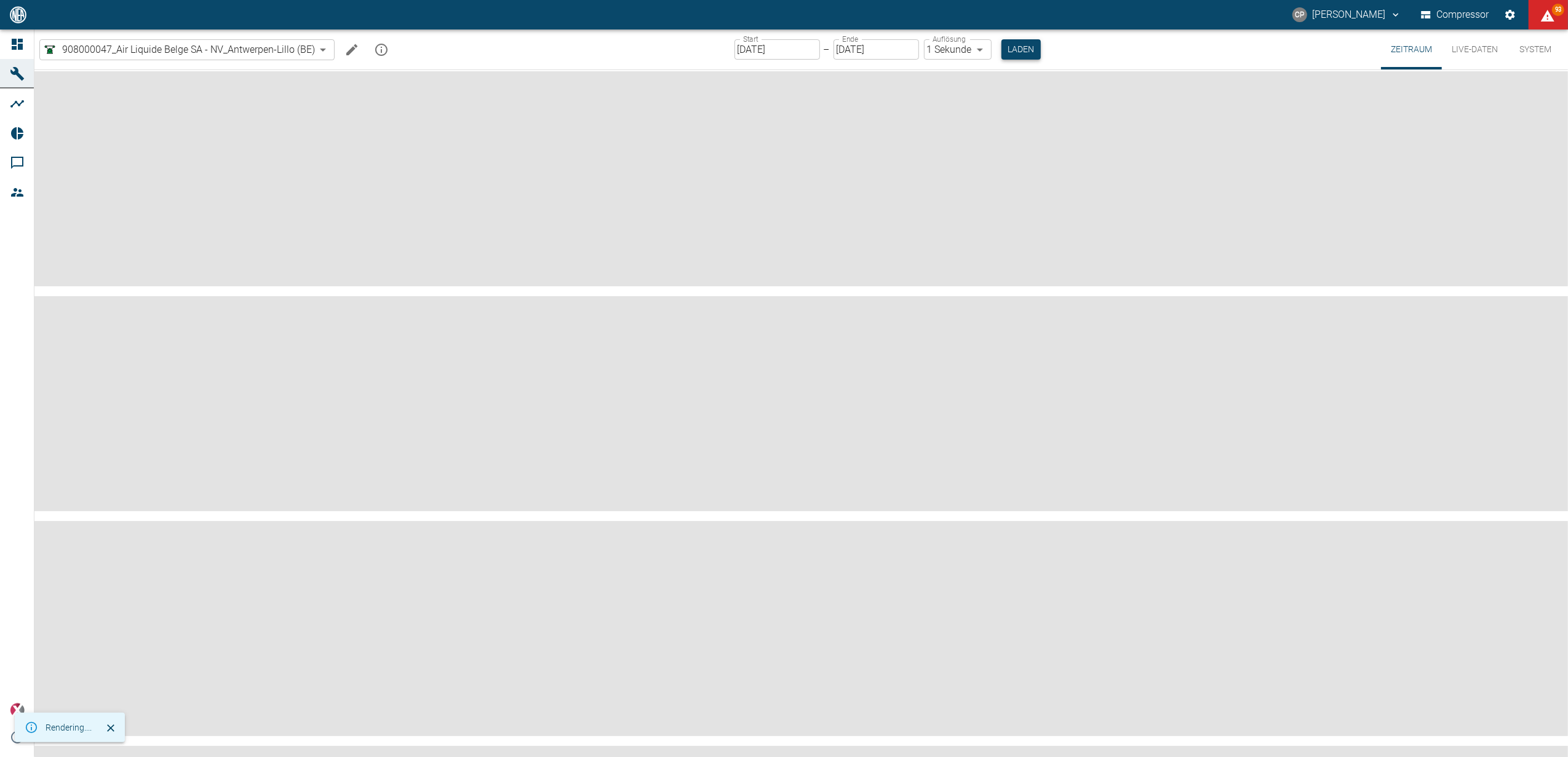
click at [1021, 46] on button "Laden" at bounding box center [1021, 50] width 40 height 21
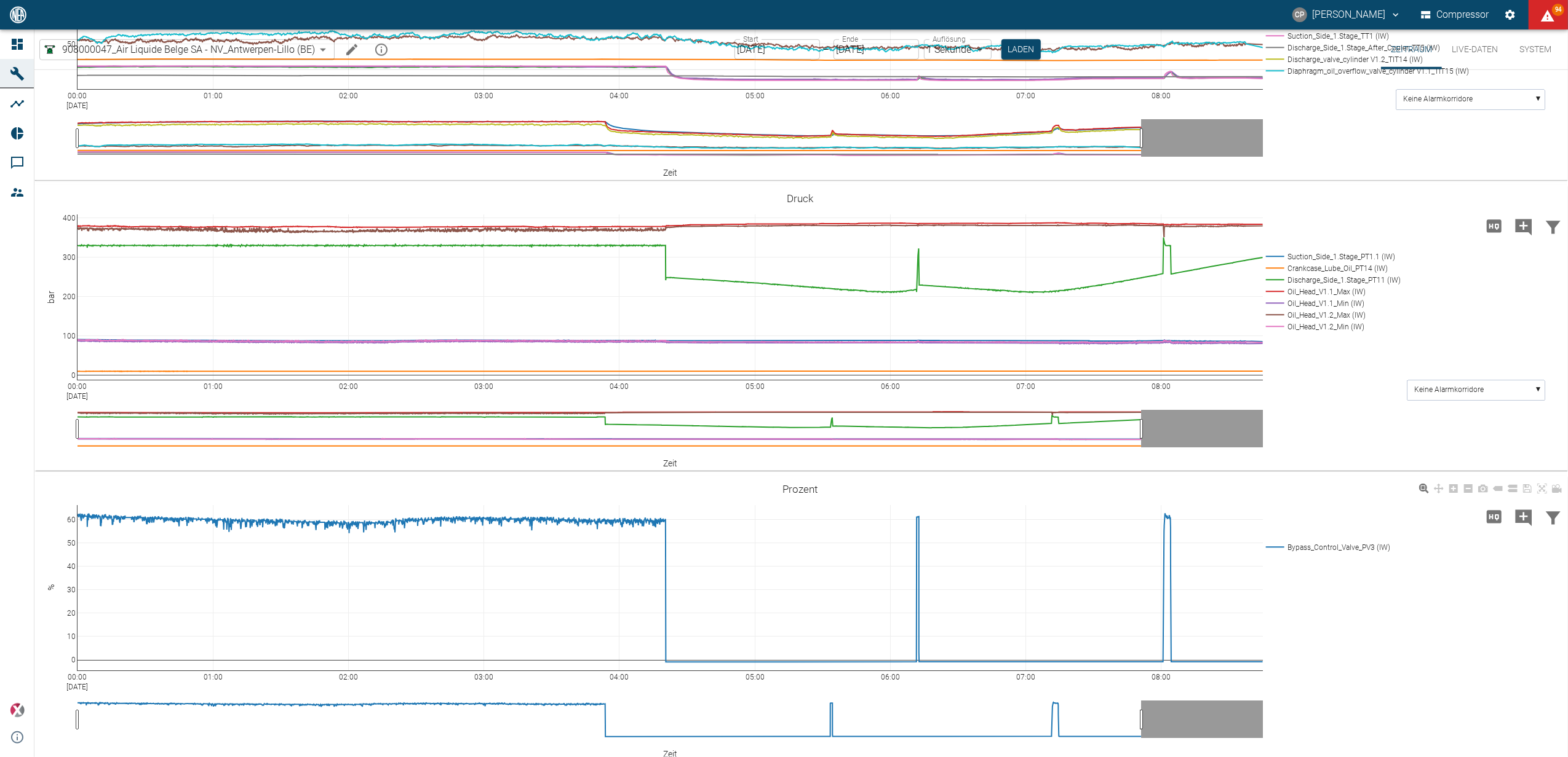
scroll to position [1065, 0]
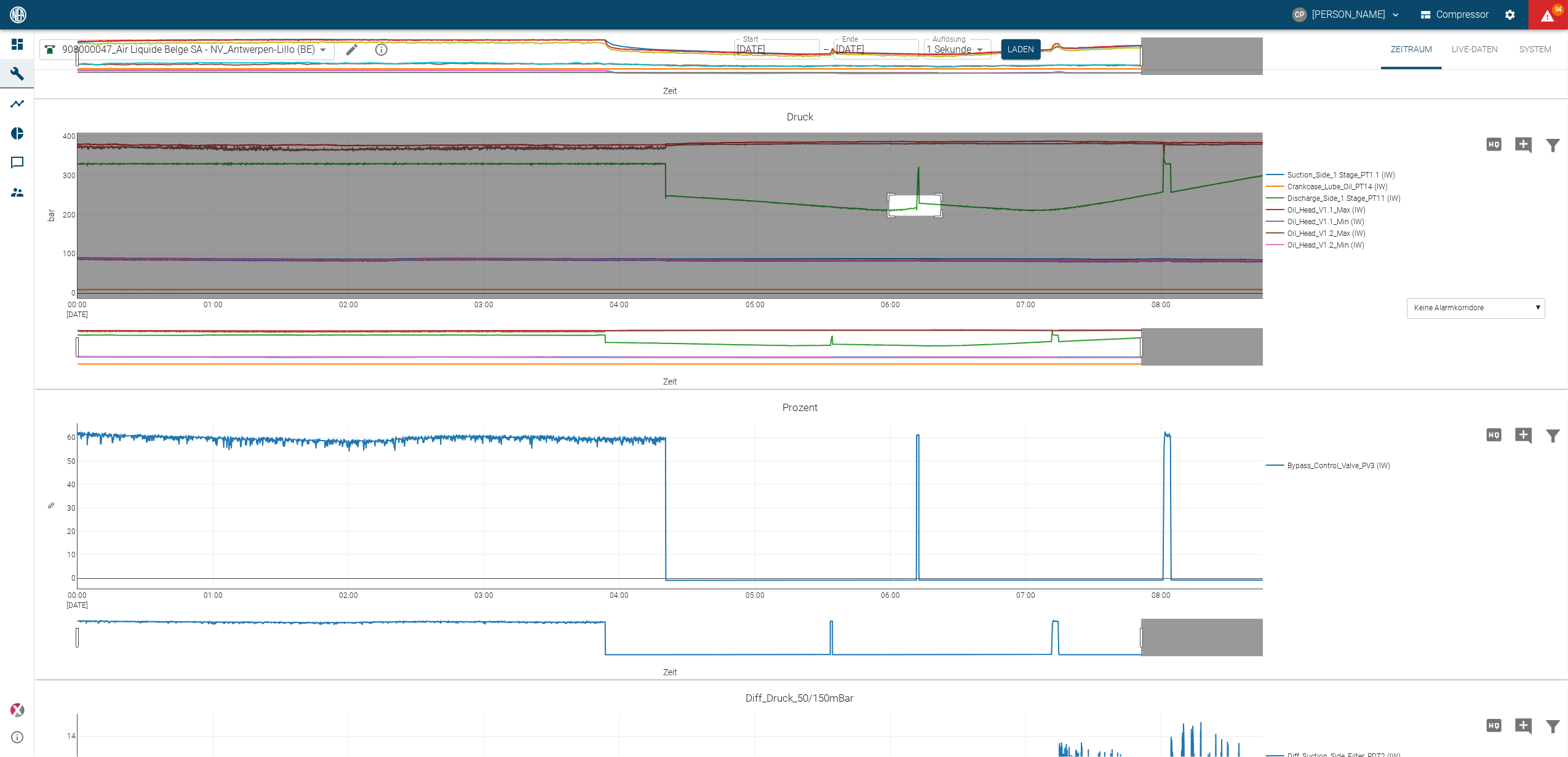
drag, startPoint x: 890, startPoint y: 260, endPoint x: 941, endPoint y: 282, distance: 55.5
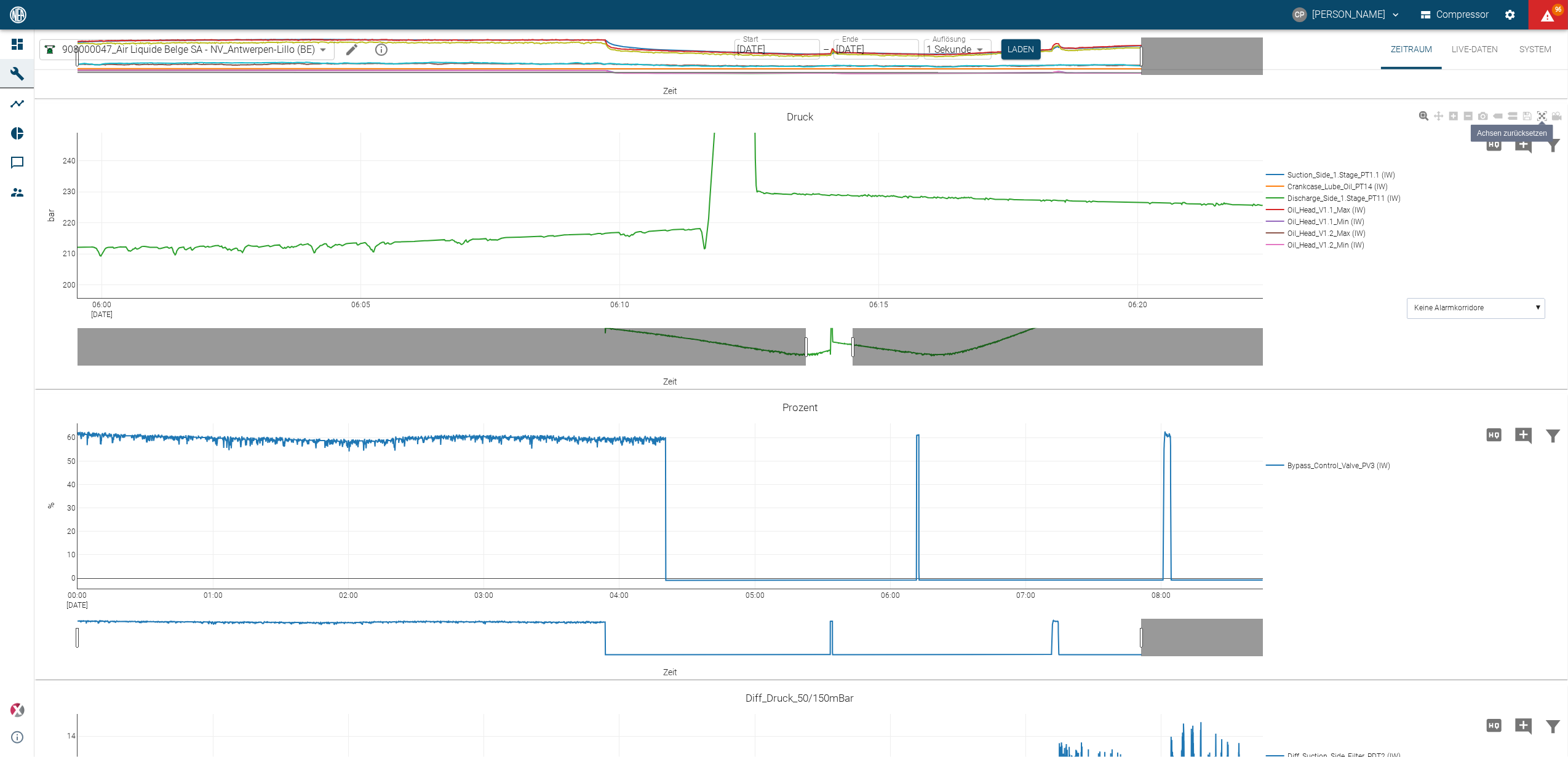
click at [1538, 124] on link at bounding box center [1541, 116] width 15 height 14
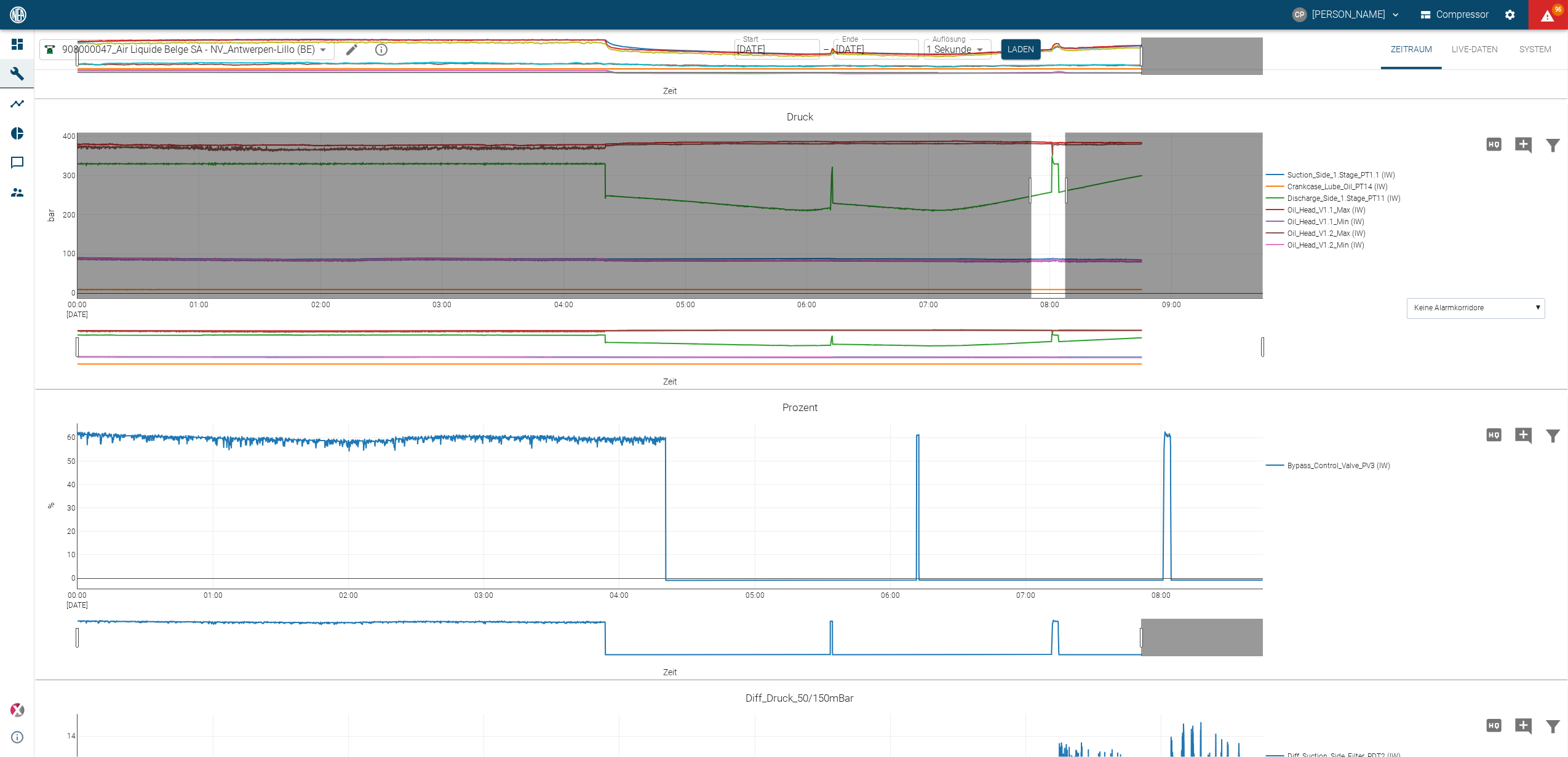
drag, startPoint x: 1032, startPoint y: 256, endPoint x: 1065, endPoint y: 266, distance: 34.5
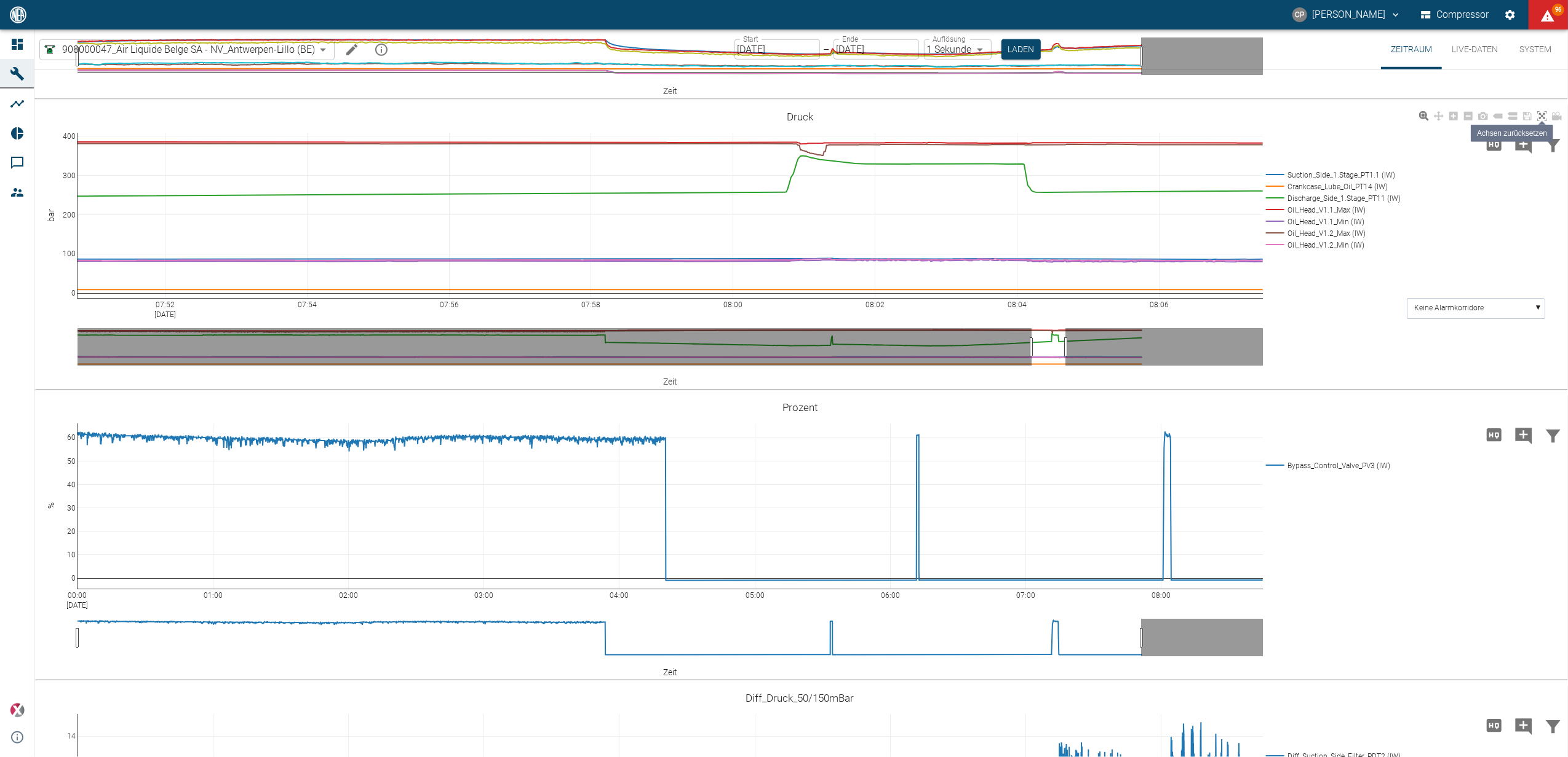
click at [1537, 121] on icon at bounding box center [1541, 115] width 9 height 9
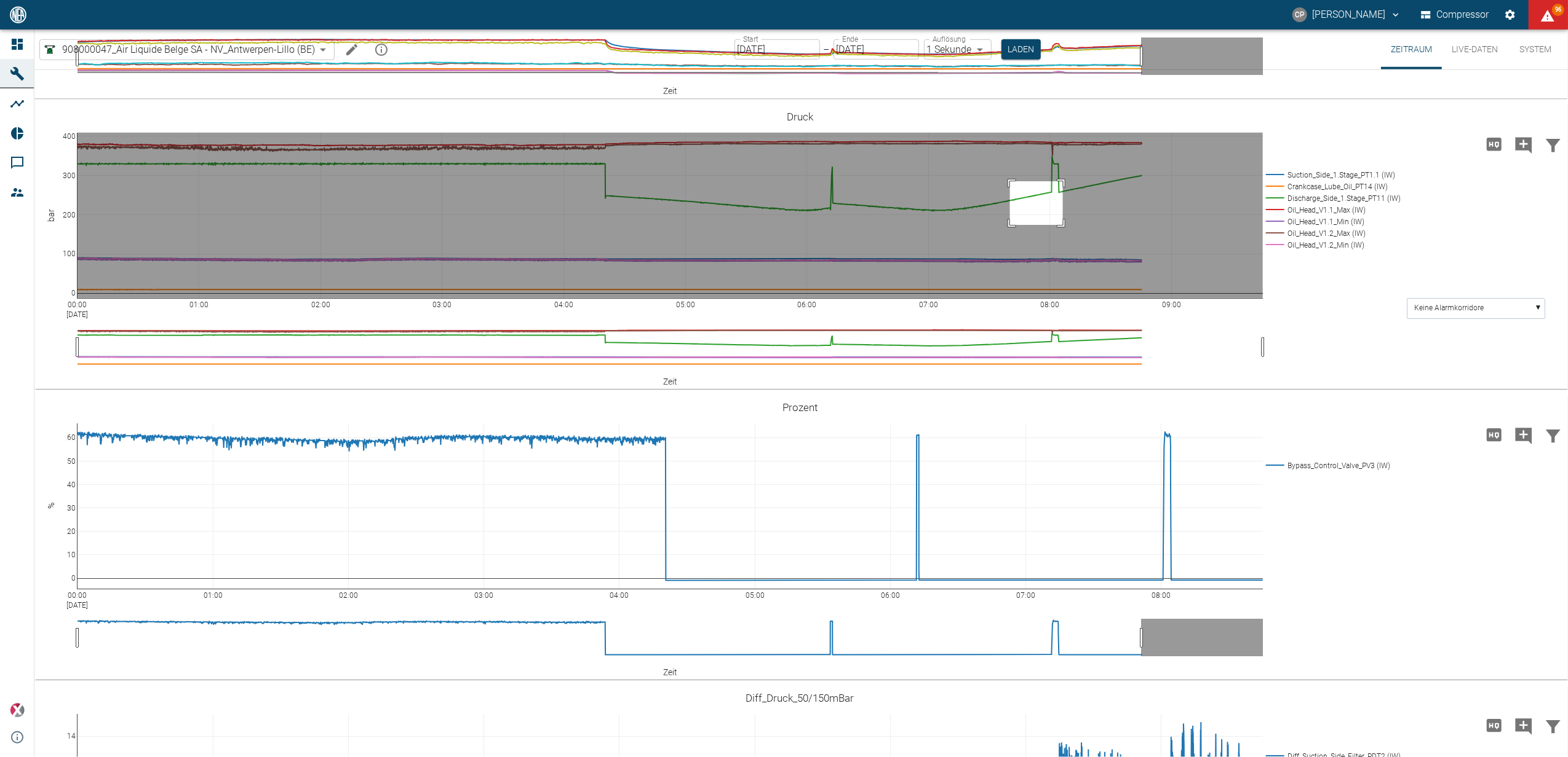
drag, startPoint x: 1010, startPoint y: 290, endPoint x: 1063, endPoint y: 246, distance: 68.9
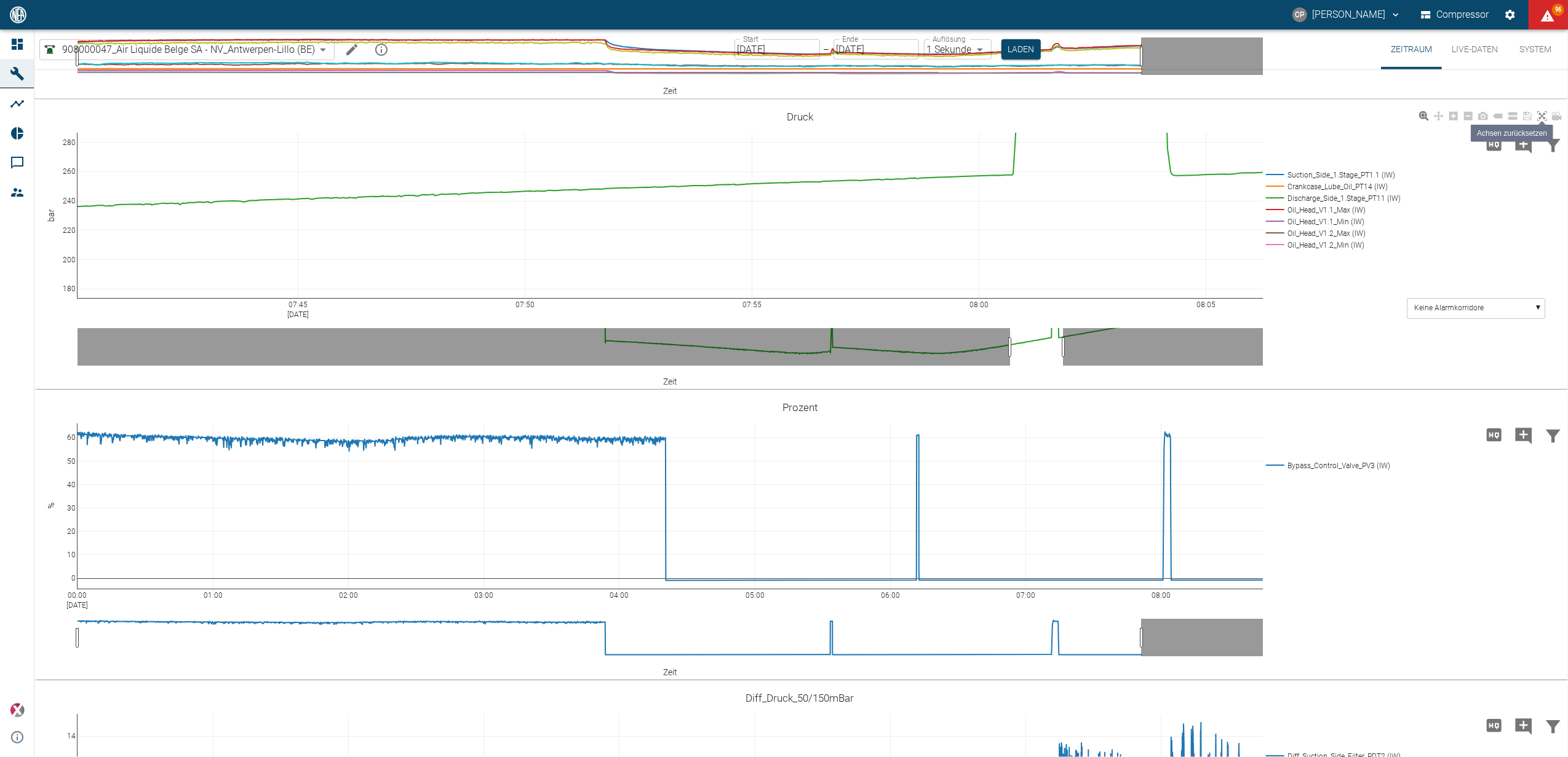
click at [1535, 124] on link at bounding box center [1541, 116] width 15 height 14
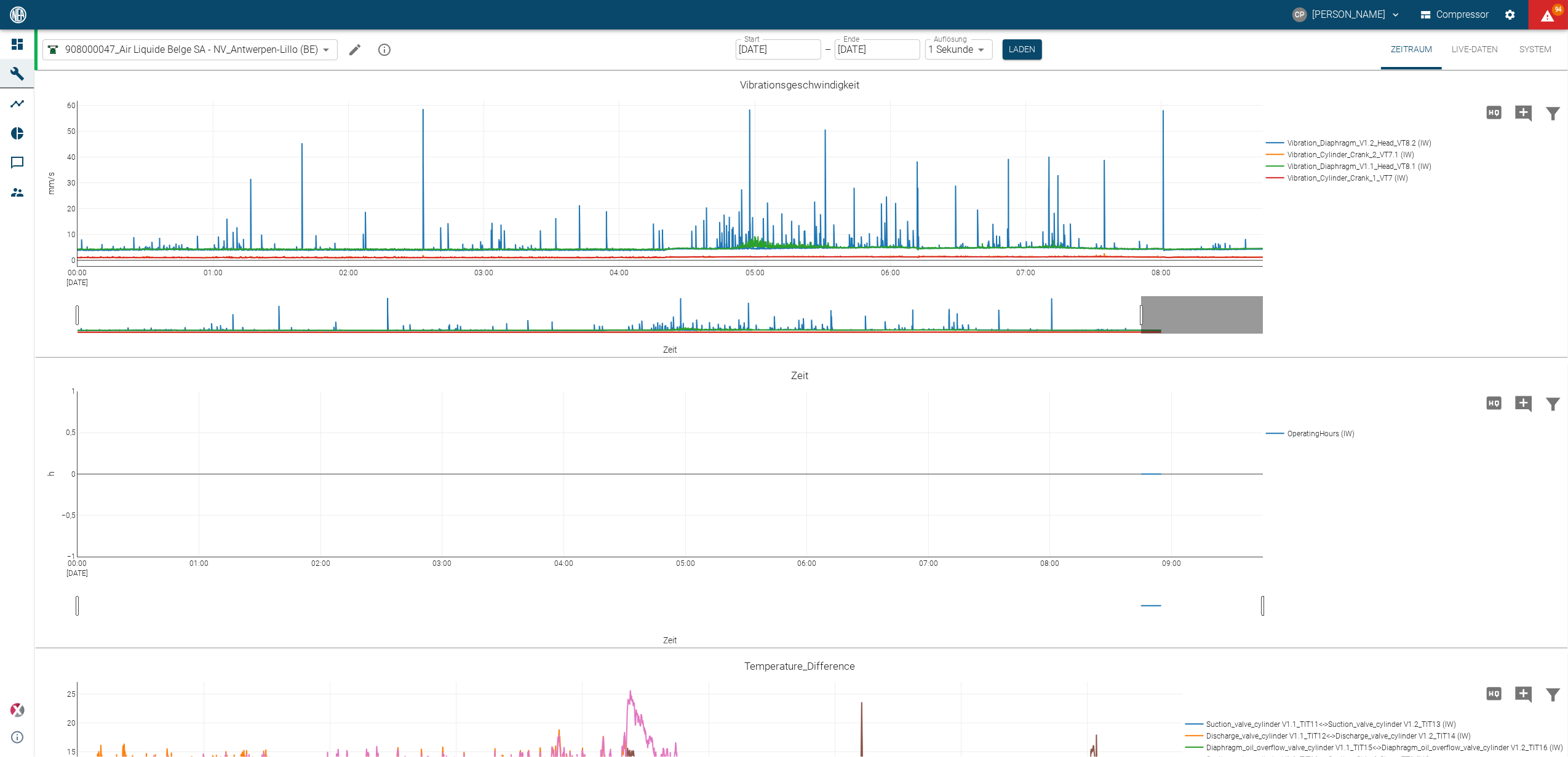
scroll to position [1065, 0]
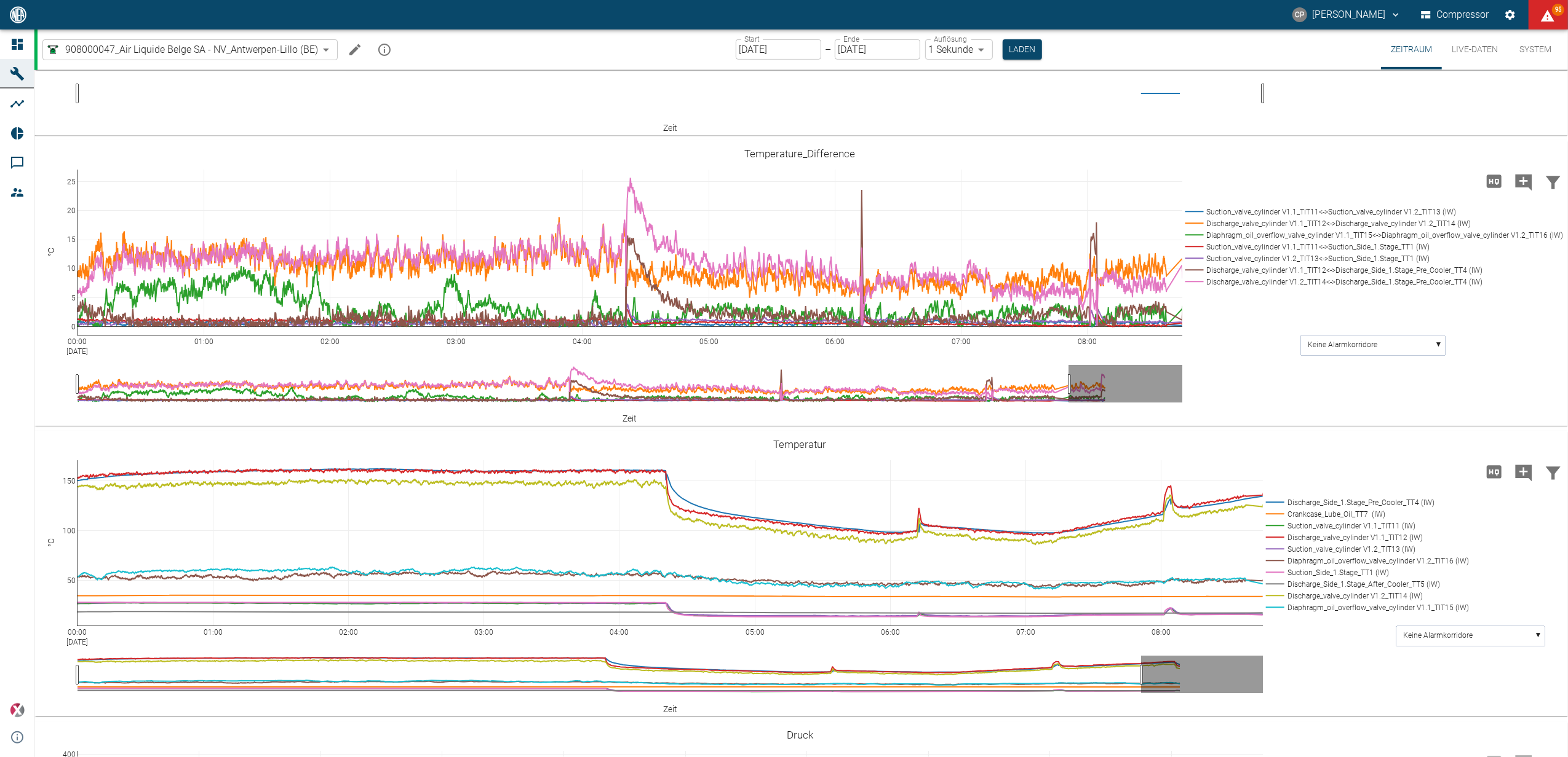
scroll to position [327, 0]
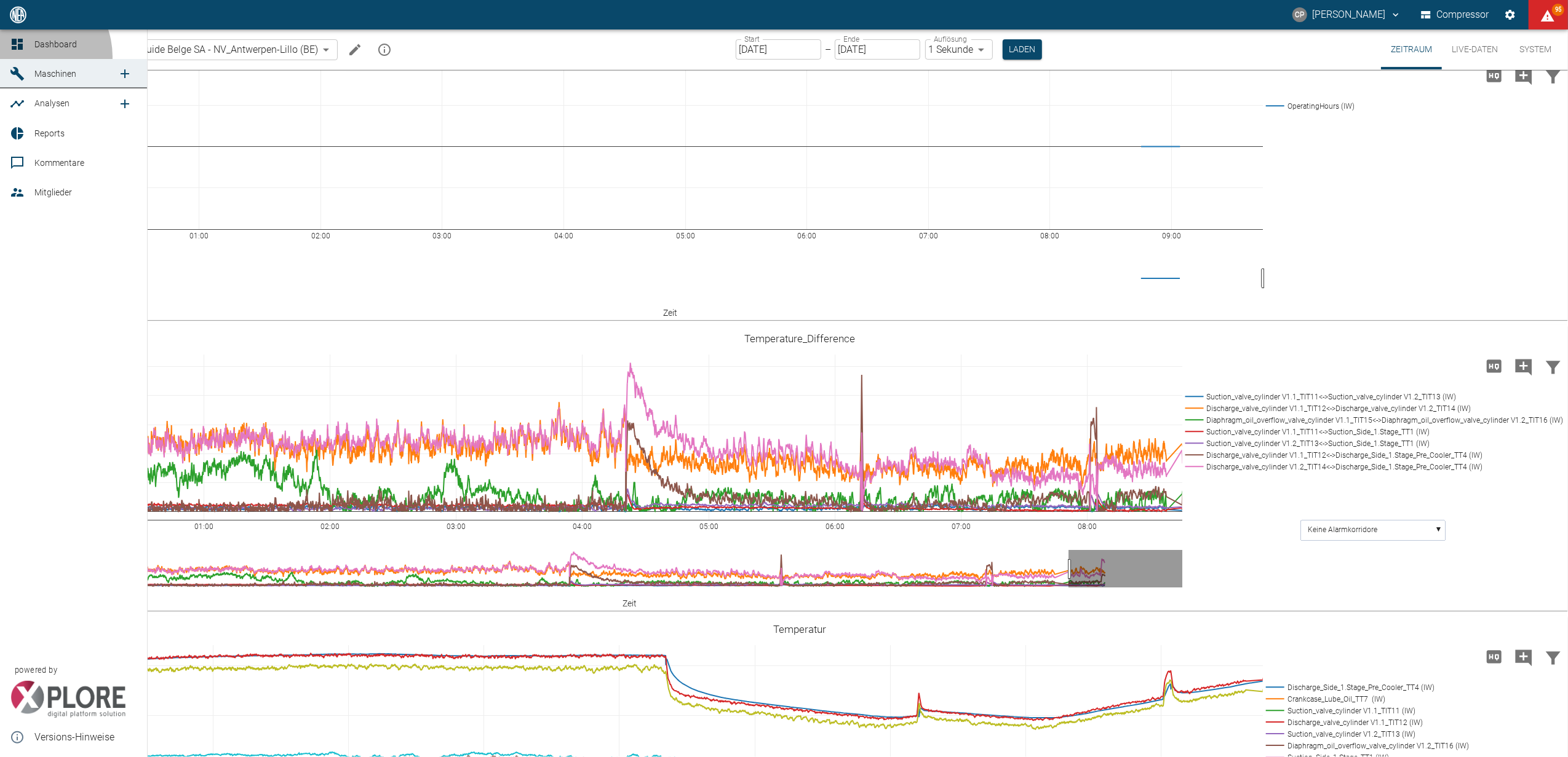
click at [26, 57] on link "Dashboard" at bounding box center [73, 44] width 147 height 29
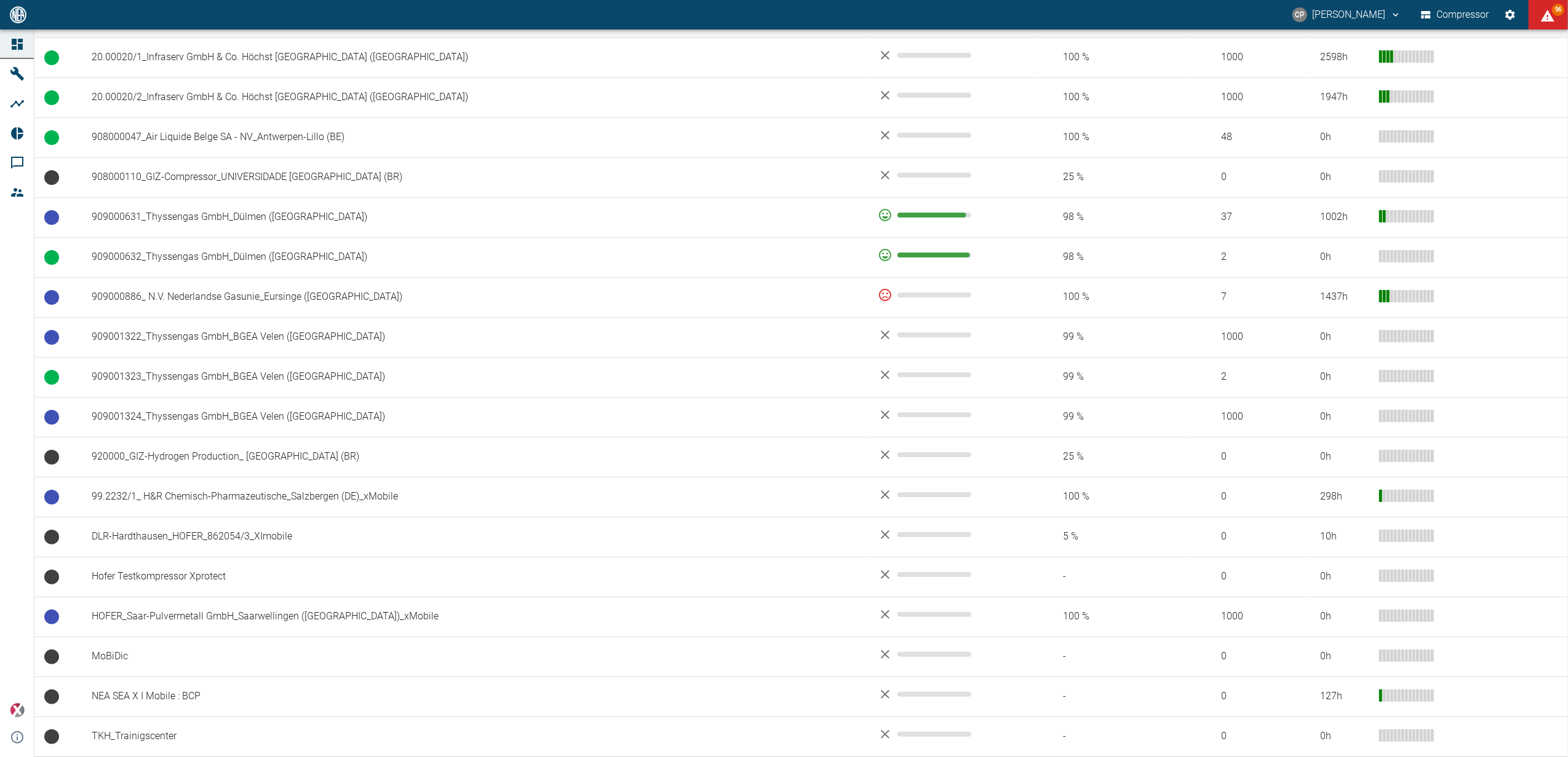
scroll to position [913, 0]
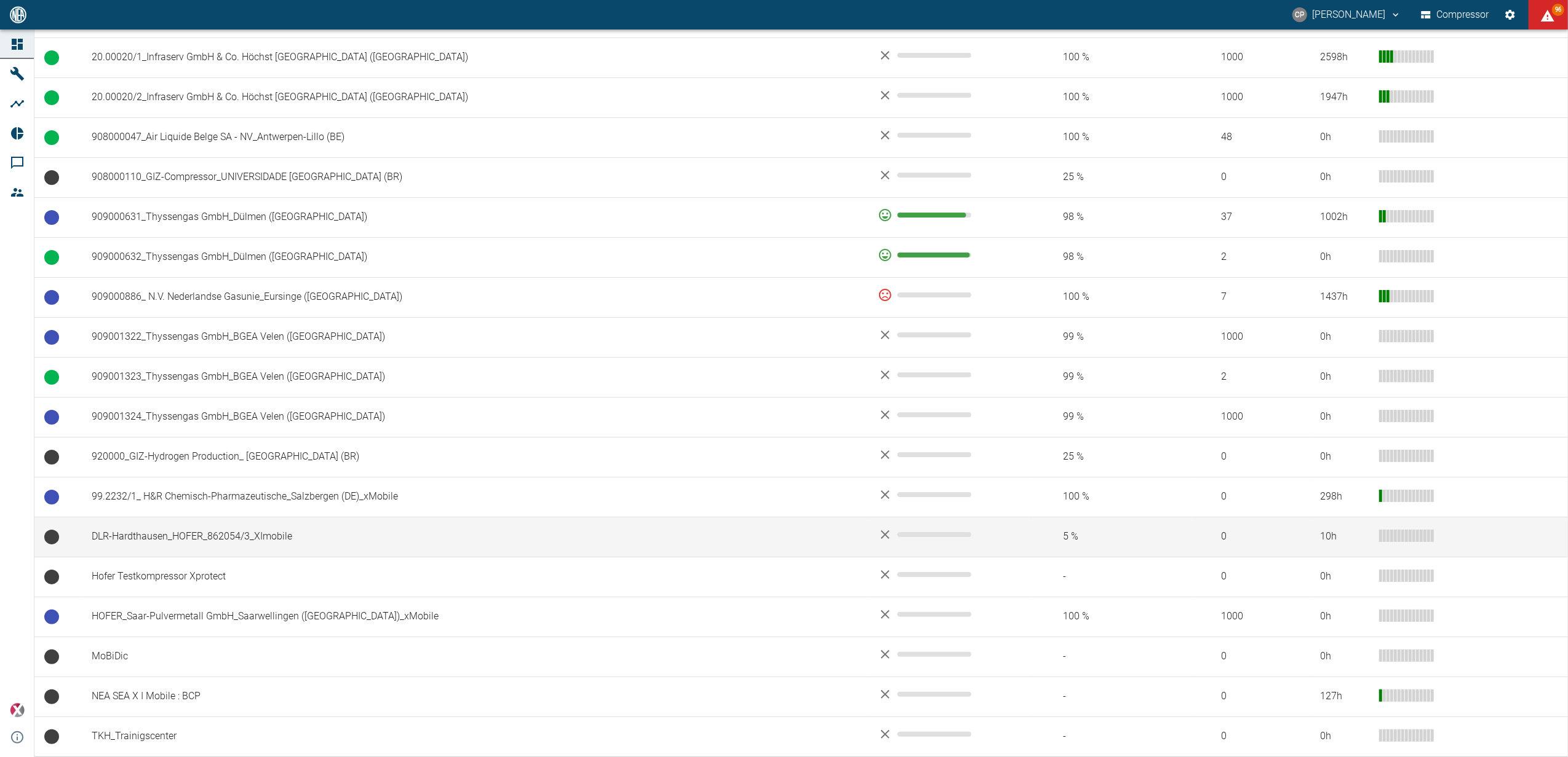
click at [205, 528] on td "DLR-Hardthausen_HOFER_862054/3_XImobile" at bounding box center [475, 537] width 786 height 40
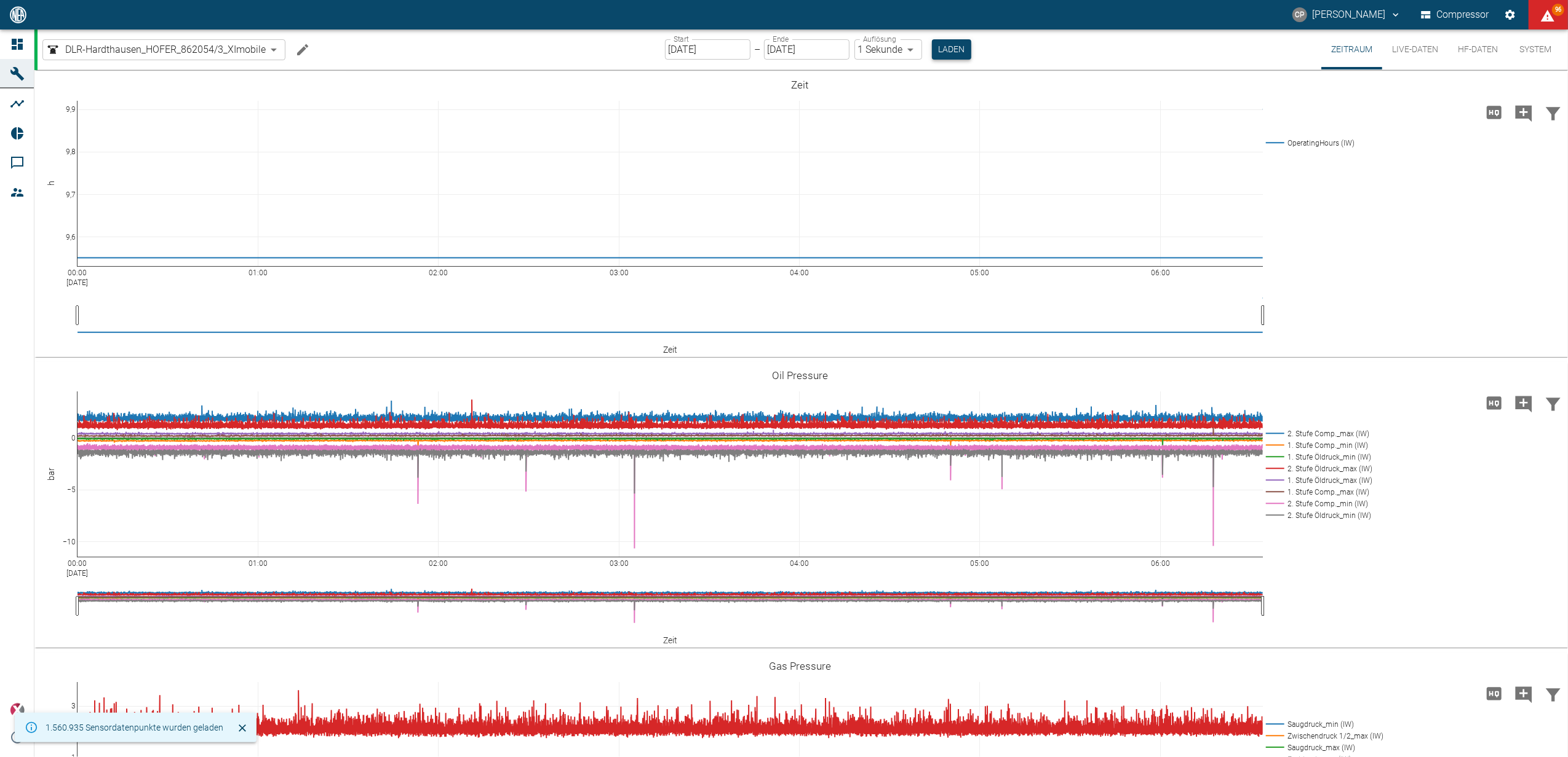
click at [933, 59] on button "Laden" at bounding box center [952, 50] width 40 height 21
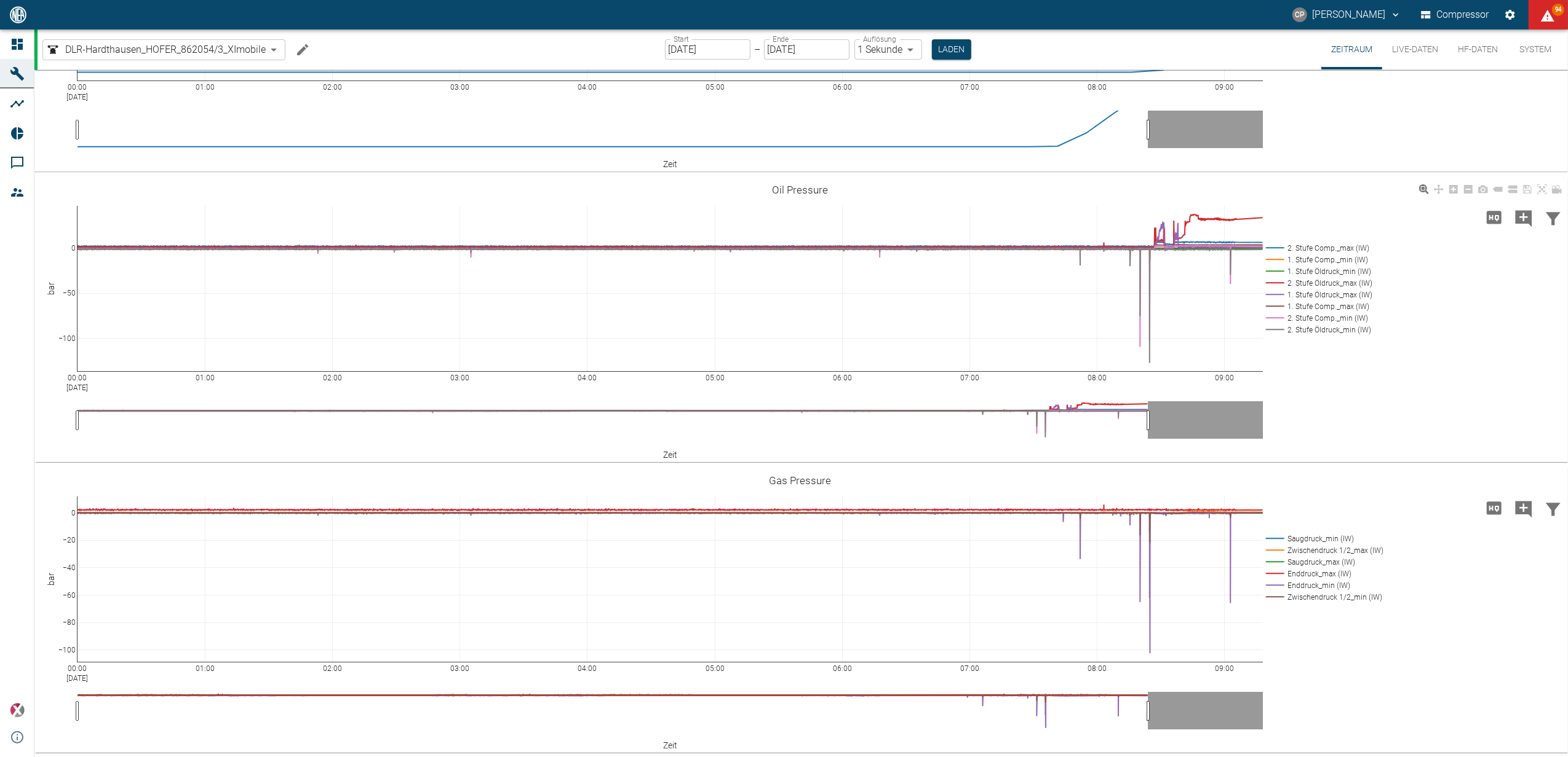
scroll to position [104, 0]
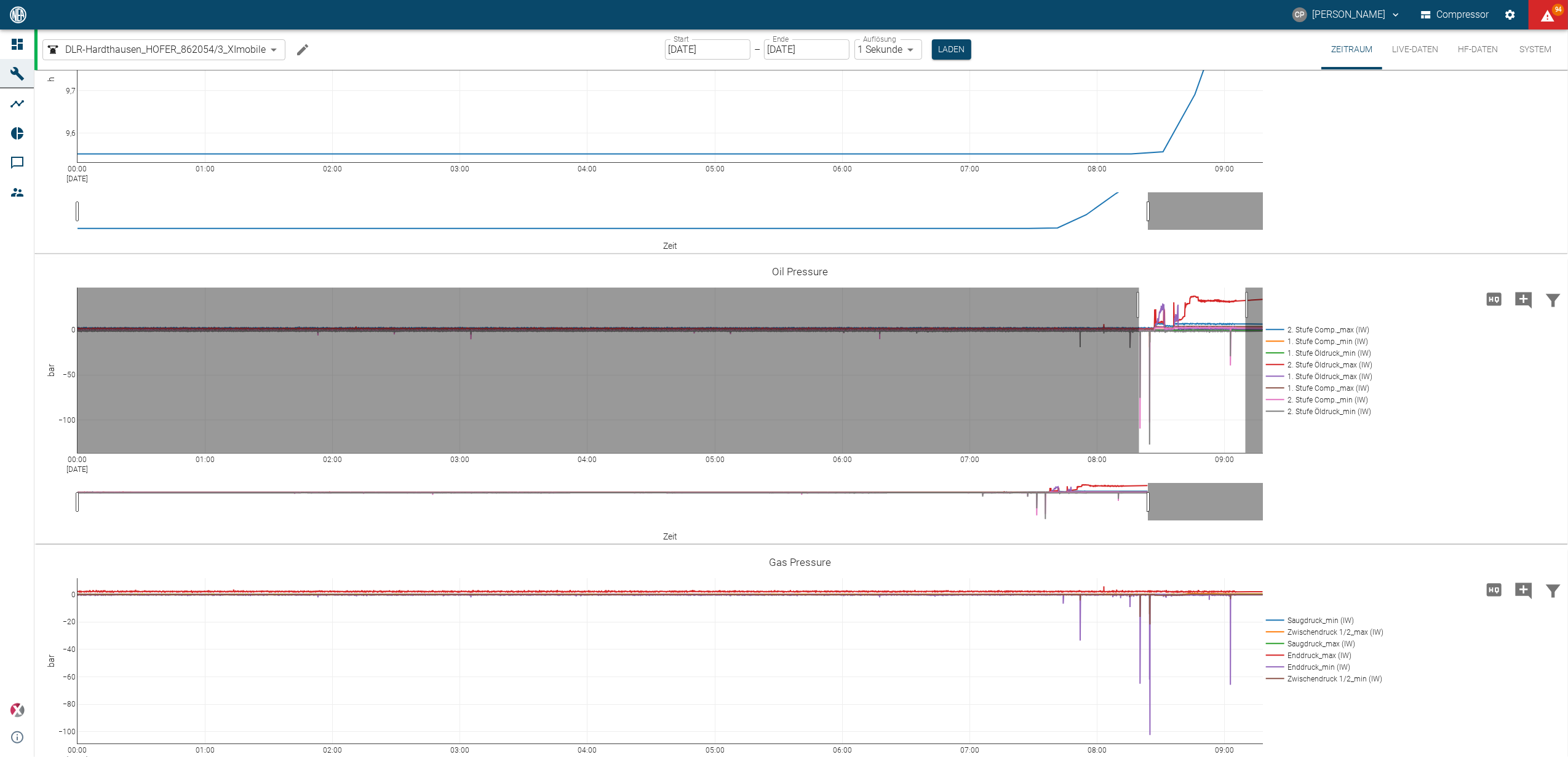
drag, startPoint x: 1139, startPoint y: 305, endPoint x: 1246, endPoint y: 303, distance: 107.0
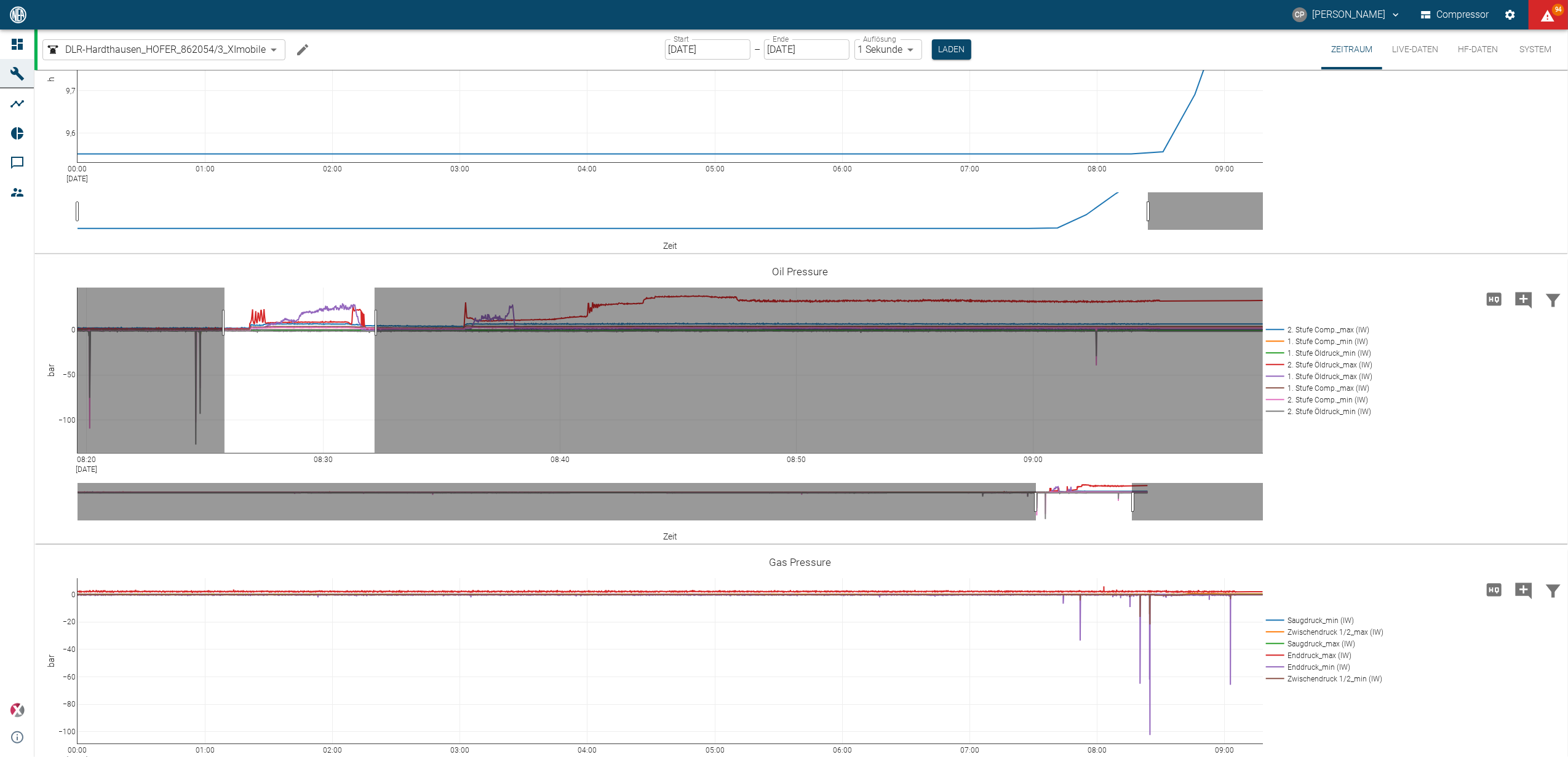
drag, startPoint x: 224, startPoint y: 323, endPoint x: 375, endPoint y: 328, distance: 151.1
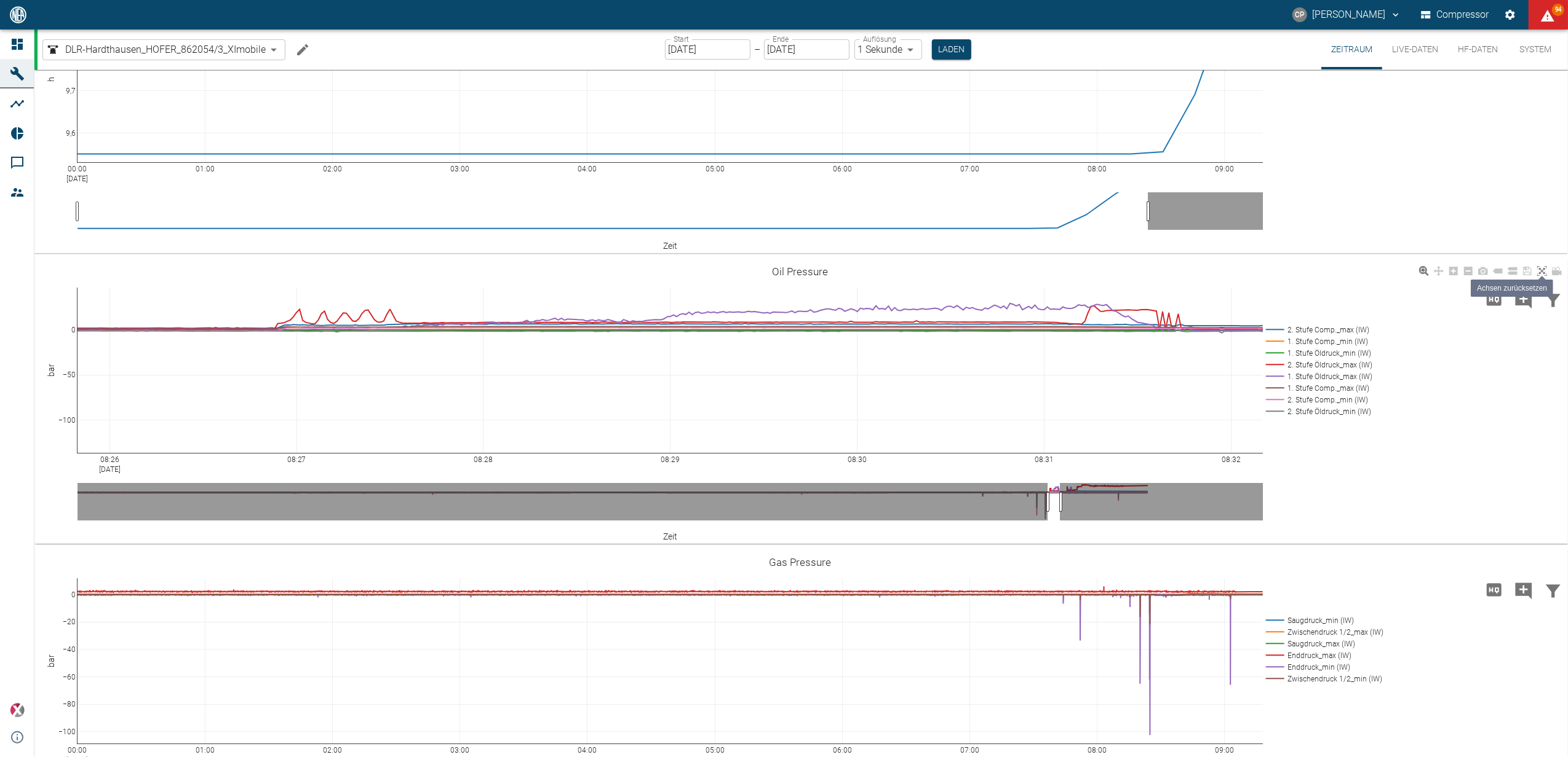
click at [1541, 272] on icon at bounding box center [1541, 271] width 9 height 9
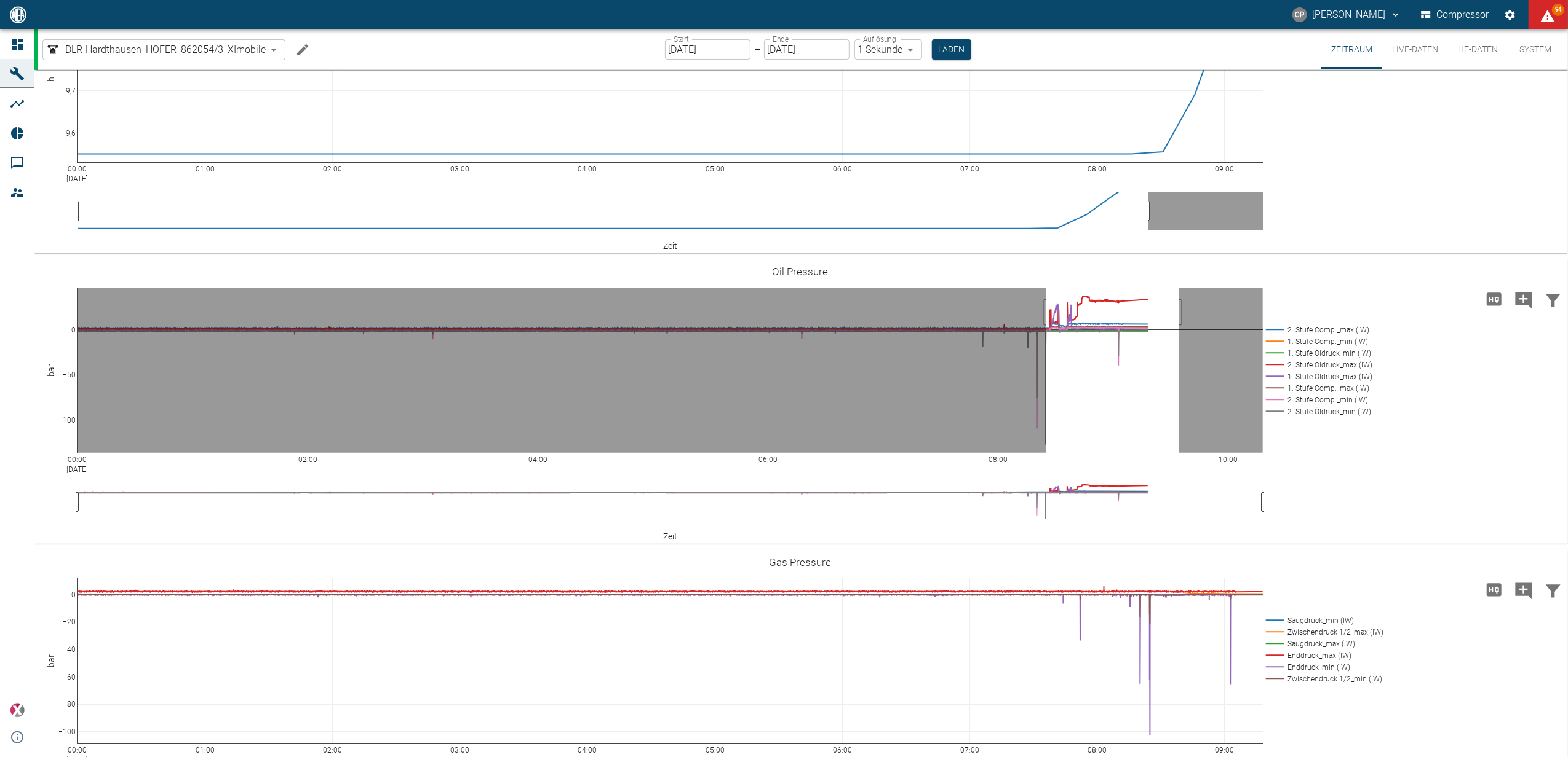
drag, startPoint x: 1046, startPoint y: 312, endPoint x: 1179, endPoint y: 312, distance: 133.0
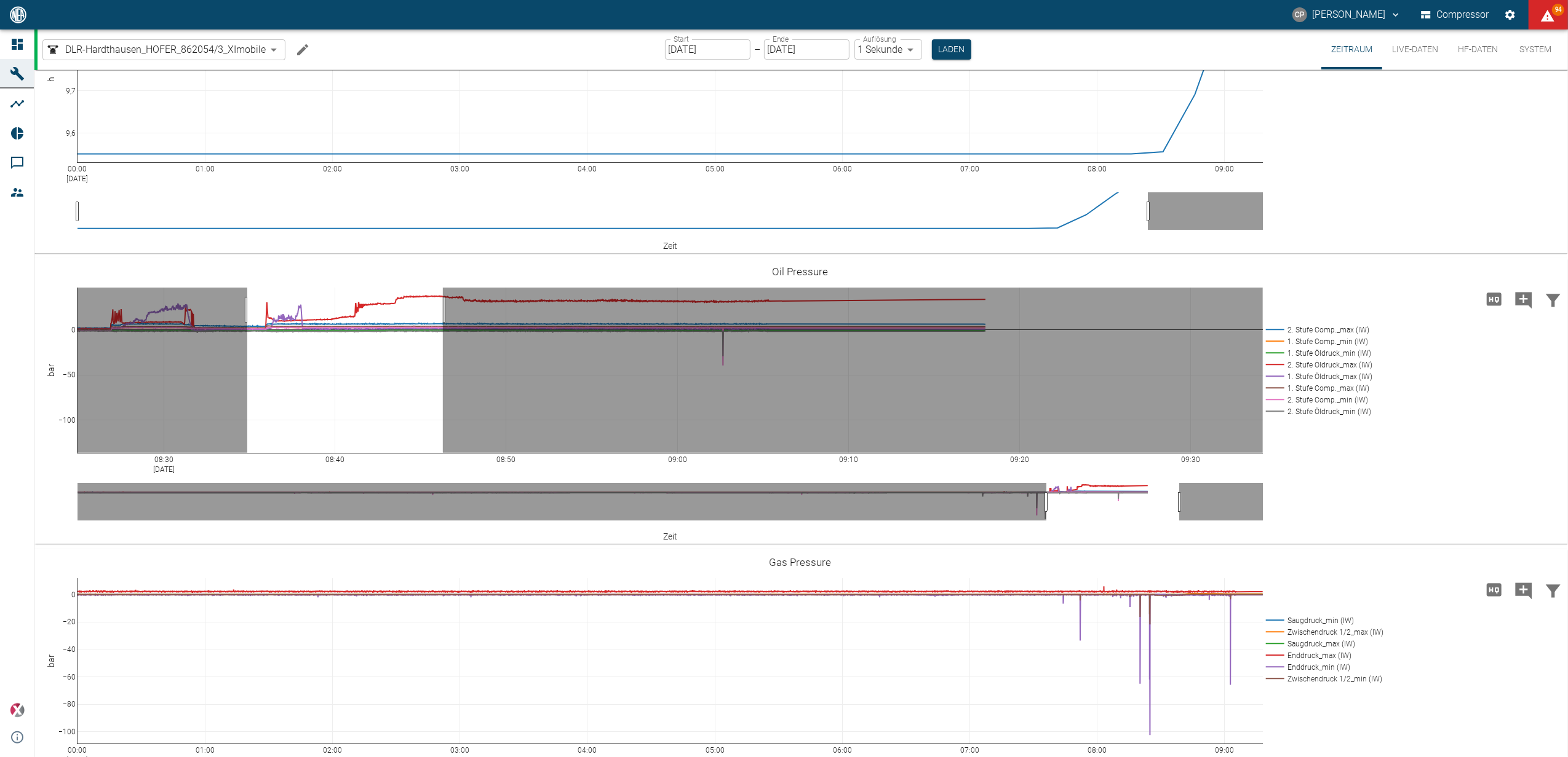
drag, startPoint x: 248, startPoint y: 310, endPoint x: 444, endPoint y: 311, distance: 196.0
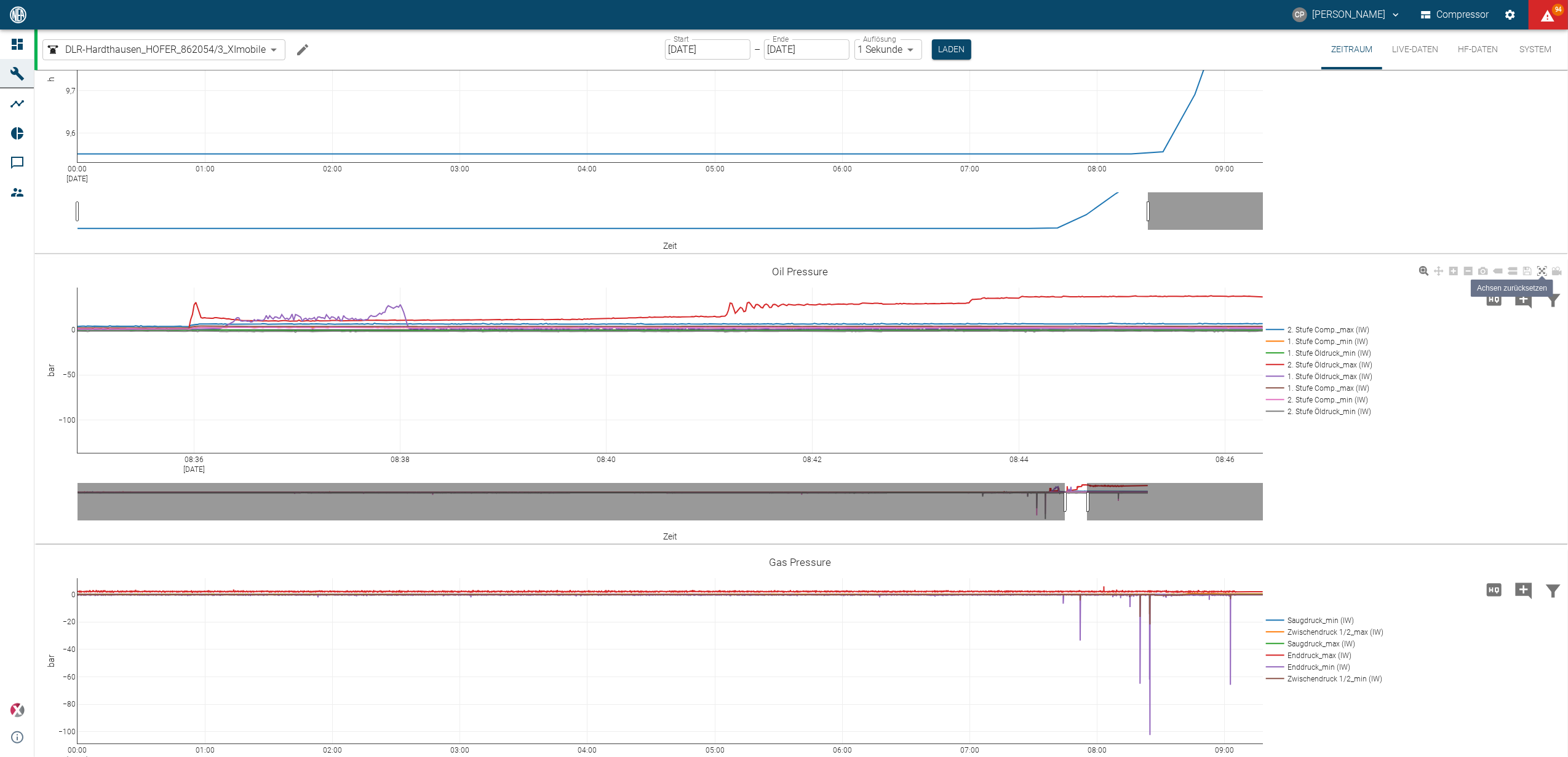
click at [1546, 273] on icon at bounding box center [1541, 271] width 9 height 9
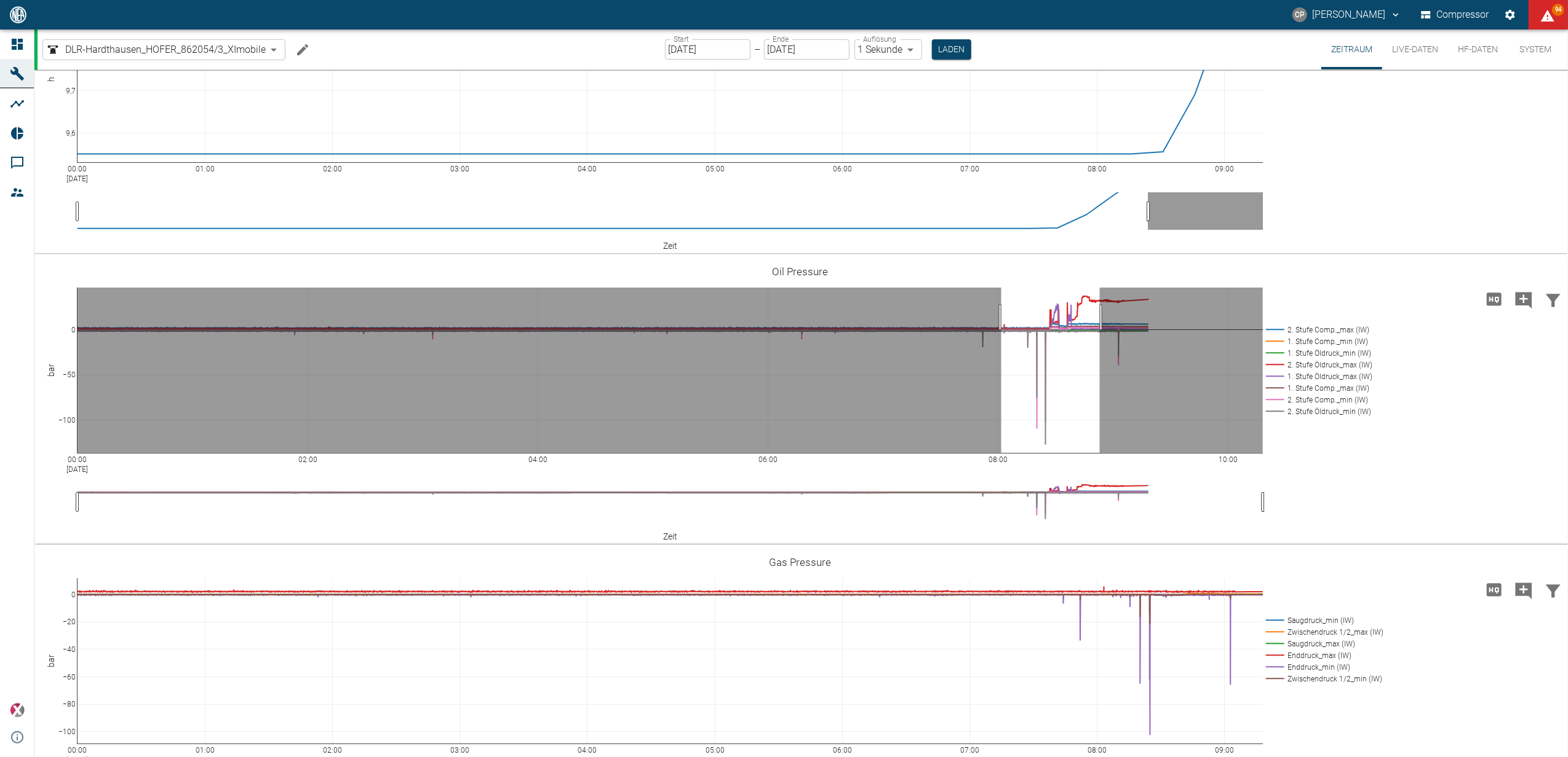
drag, startPoint x: 1001, startPoint y: 317, endPoint x: 1102, endPoint y: 318, distance: 101.0
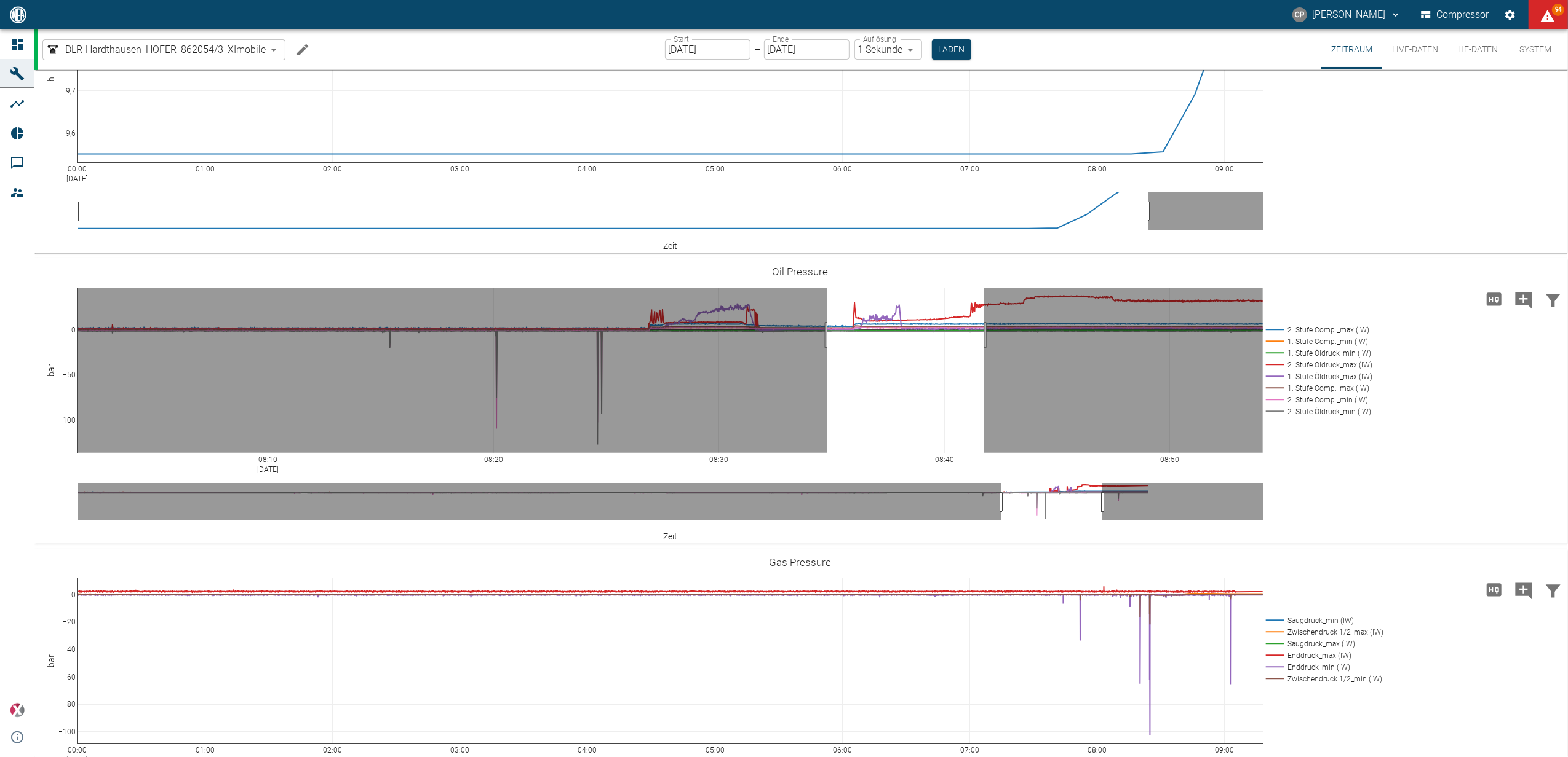
drag, startPoint x: 827, startPoint y: 335, endPoint x: 994, endPoint y: 328, distance: 167.1
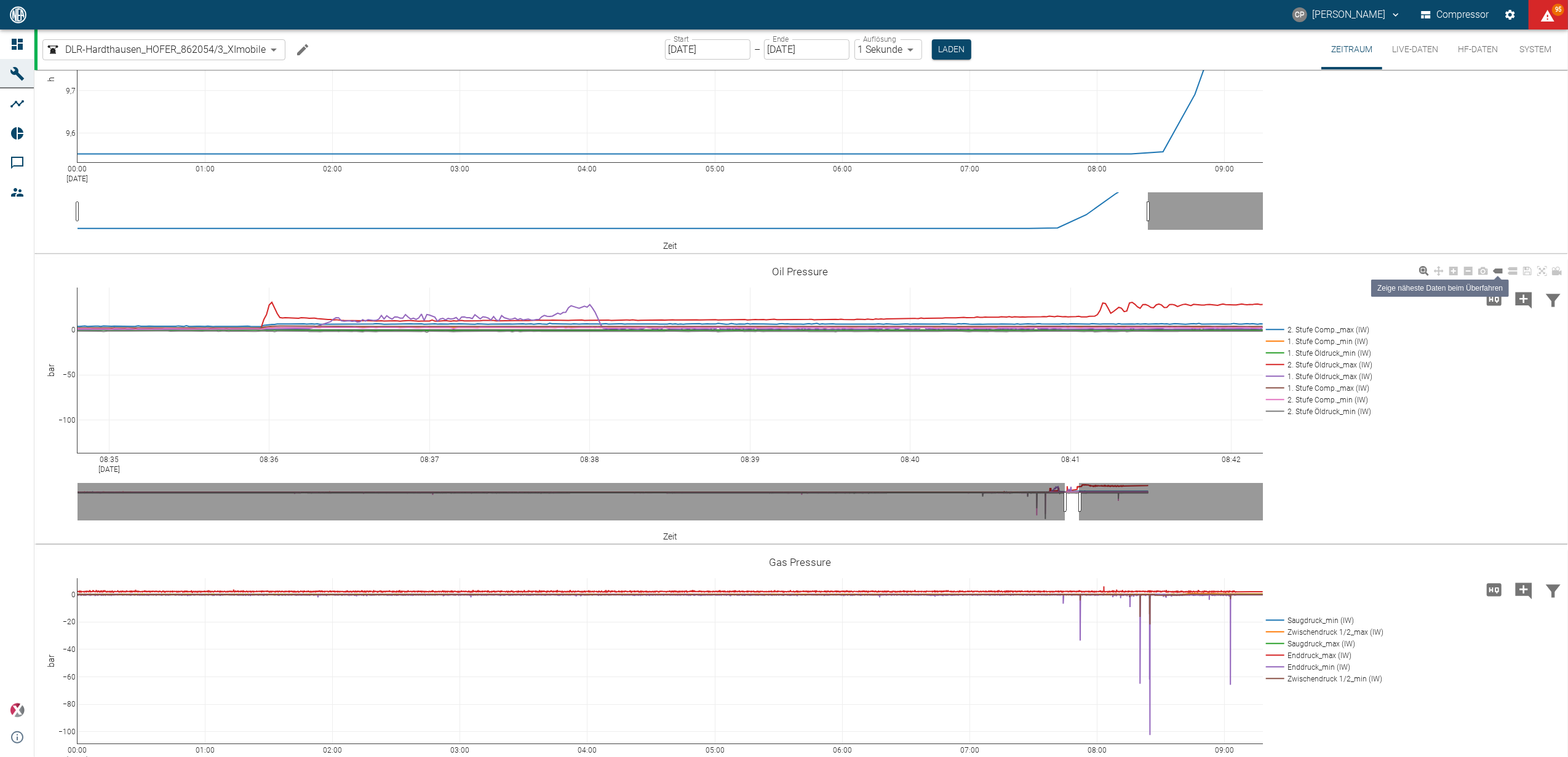
click at [1497, 272] on icon at bounding box center [1497, 272] width 9 height 5
click at [1542, 269] on icon at bounding box center [1541, 271] width 9 height 9
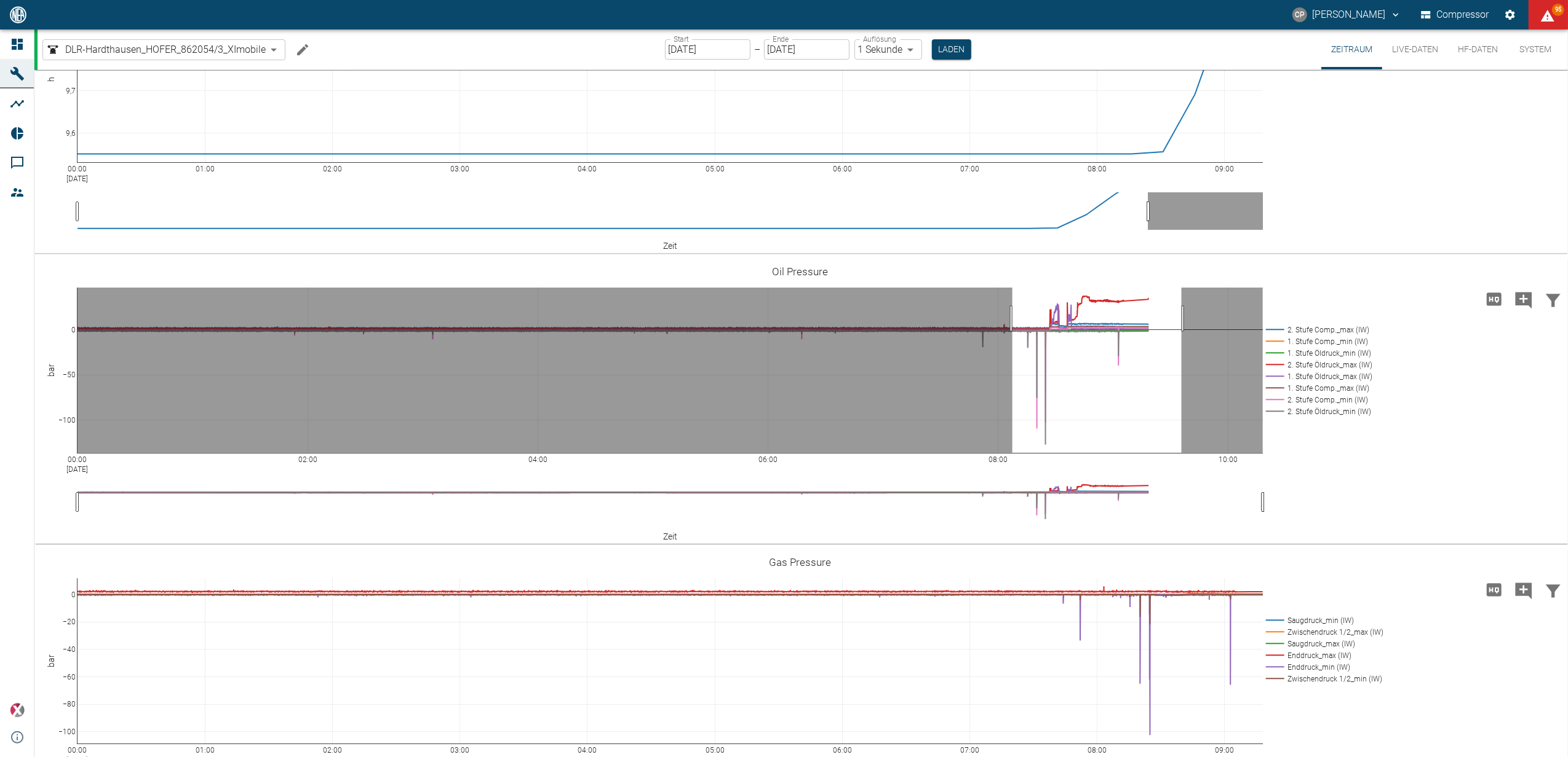
drag, startPoint x: 1013, startPoint y: 319, endPoint x: 1181, endPoint y: 319, distance: 168.0
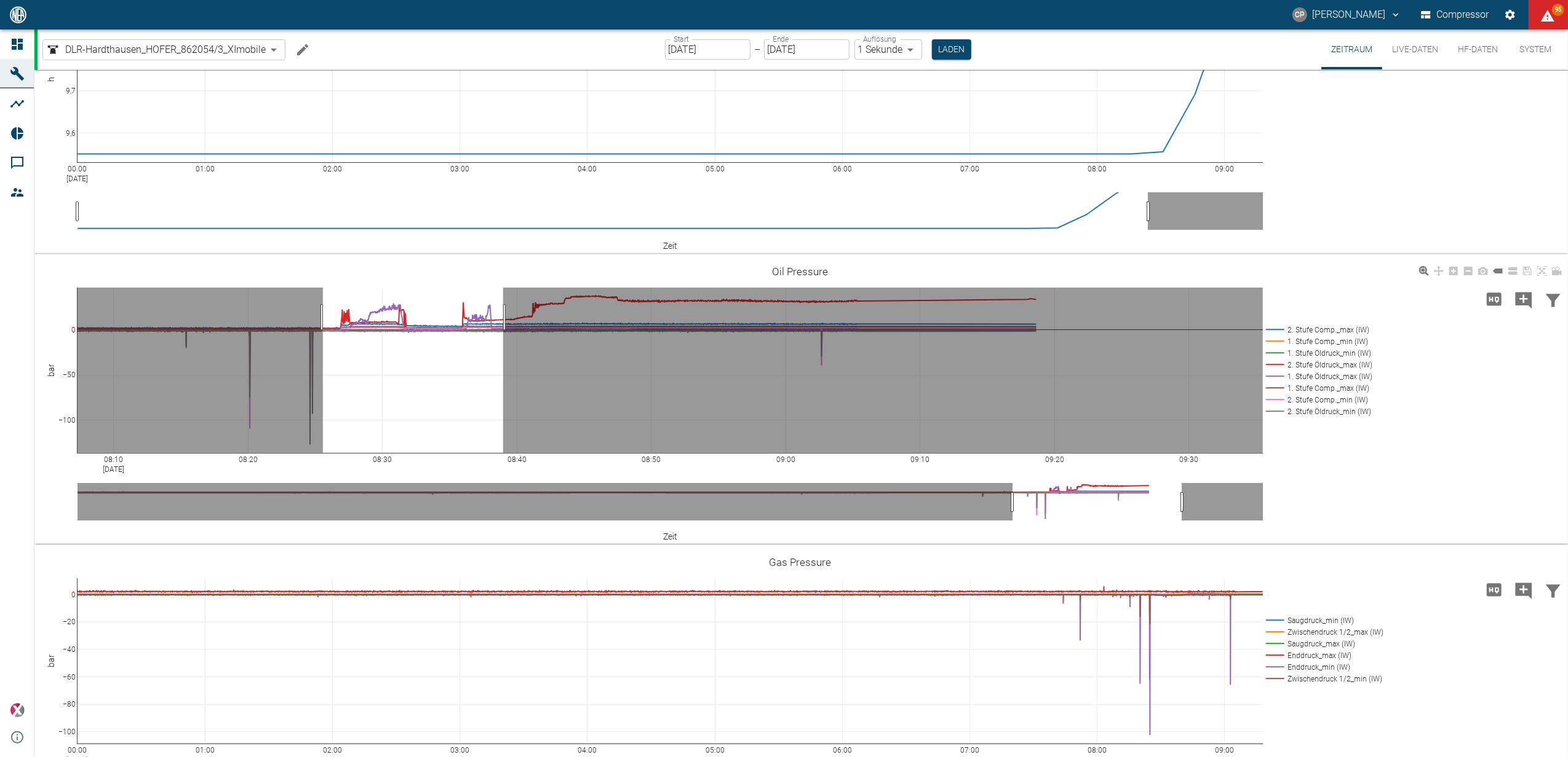
drag, startPoint x: 323, startPoint y: 317, endPoint x: 505, endPoint y: 321, distance: 182.0
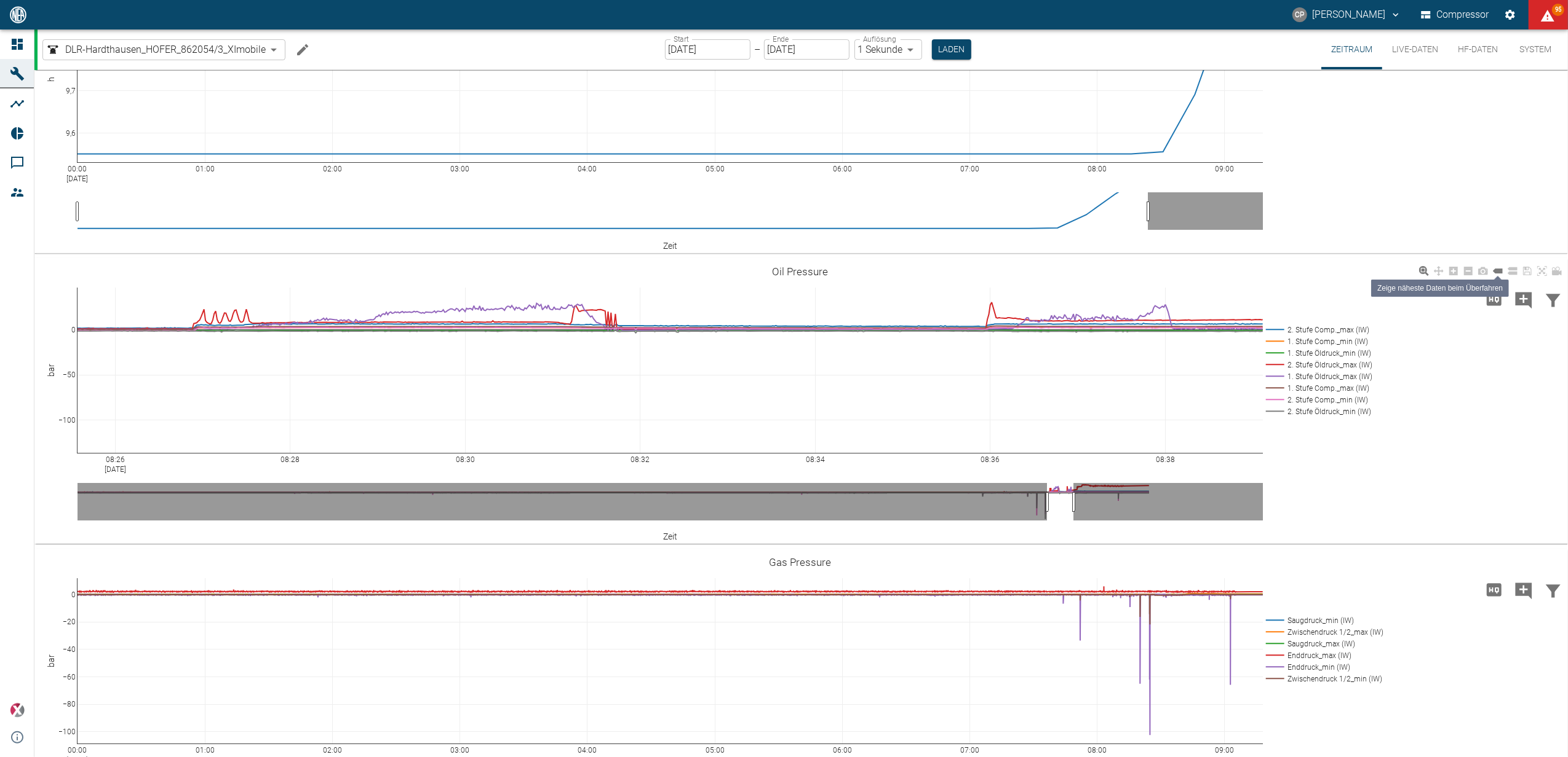
click at [1499, 269] on icon at bounding box center [1497, 272] width 9 height 5
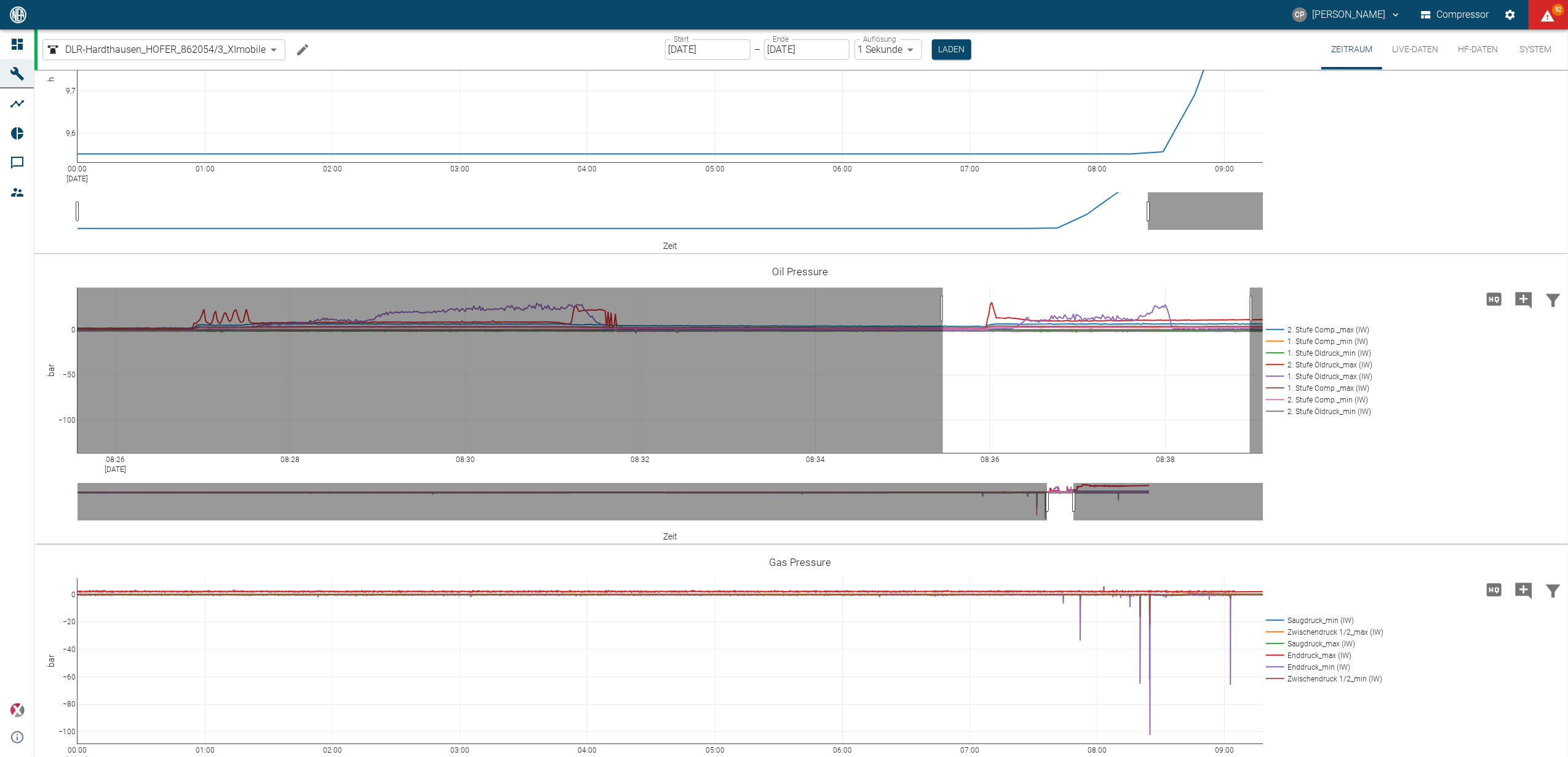
drag, startPoint x: 943, startPoint y: 308, endPoint x: 1250, endPoint y: 308, distance: 307.0
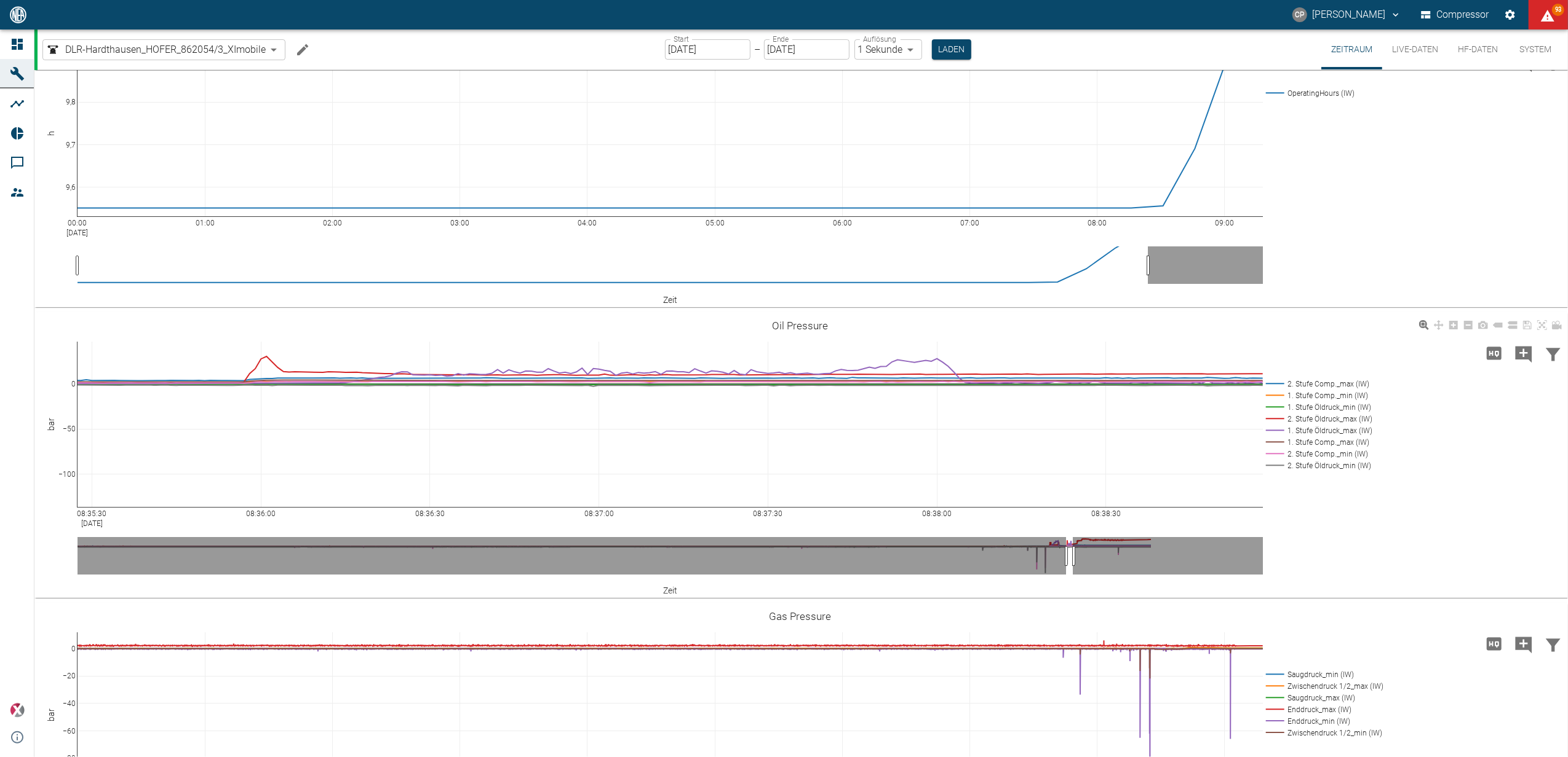
scroll to position [22, 0]
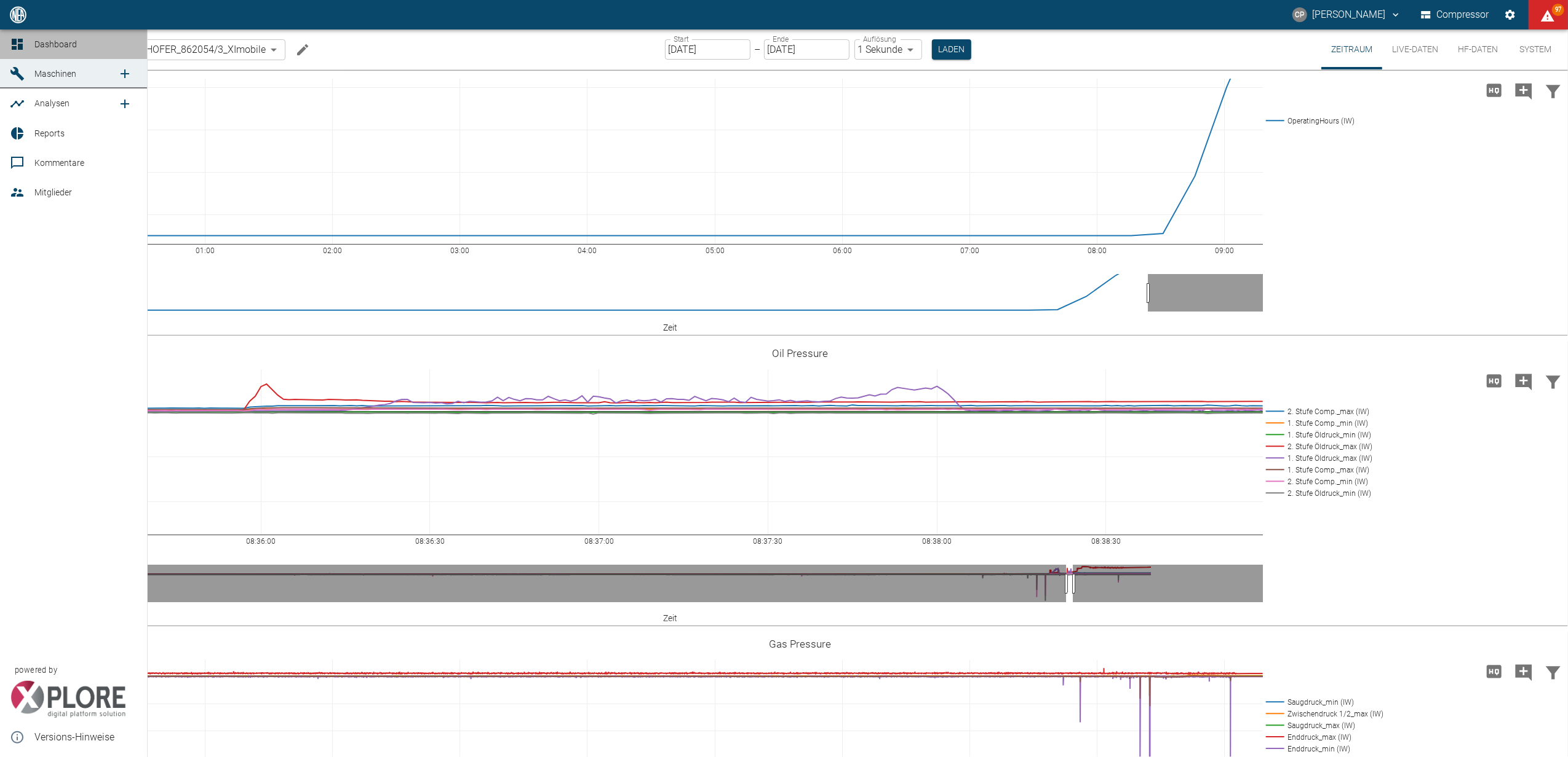
click at [1, 40] on link "Dashboard" at bounding box center [73, 44] width 147 height 29
